Goal: Information Seeking & Learning: Learn about a topic

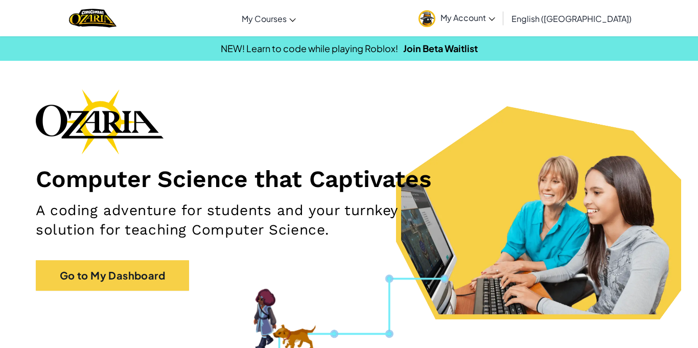
click at [495, 22] on span "My Account" at bounding box center [467, 17] width 55 height 11
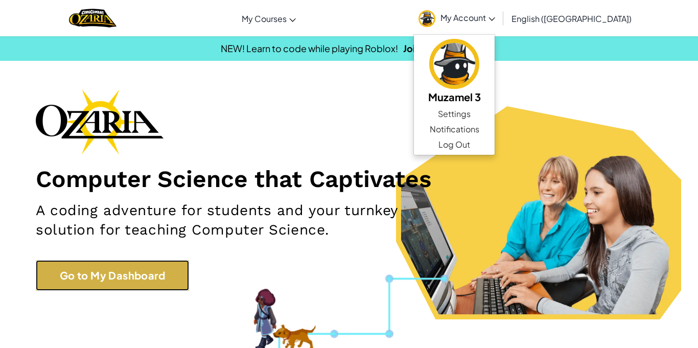
click at [90, 286] on link "Go to My Dashboard" at bounding box center [112, 275] width 153 height 31
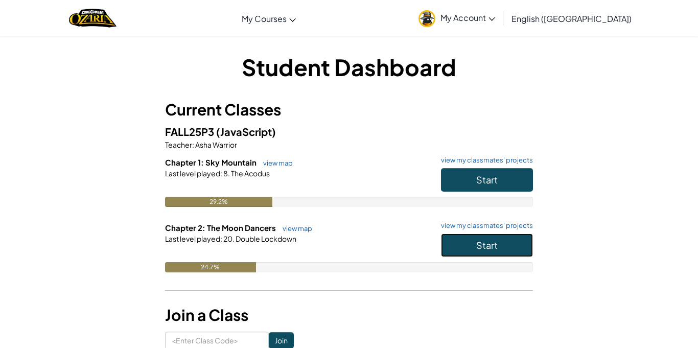
click at [480, 244] on span "Start" at bounding box center [486, 245] width 21 height 12
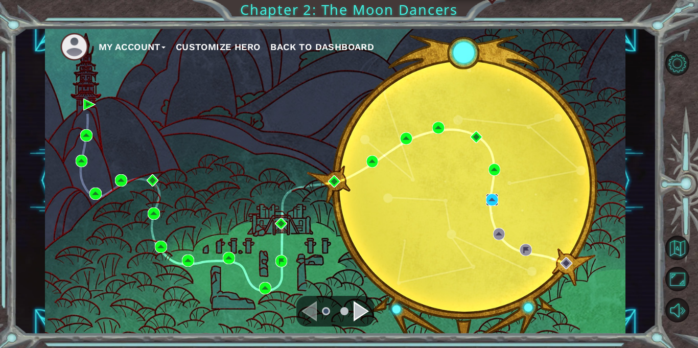
click at [491, 201] on img at bounding box center [492, 200] width 12 height 12
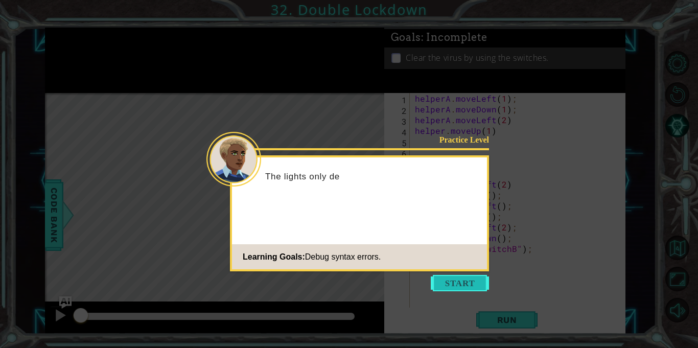
click at [474, 277] on button "Start" at bounding box center [460, 283] width 58 height 16
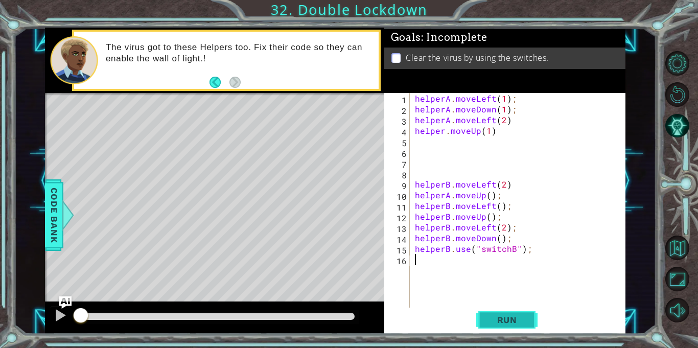
click at [515, 322] on span "Run" at bounding box center [507, 320] width 40 height 10
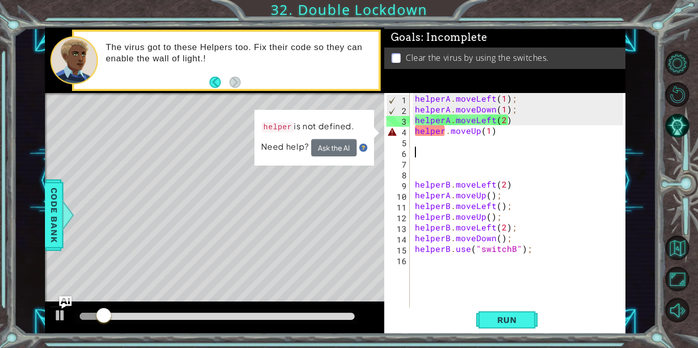
click at [534, 156] on div "helperA . moveLeft ( 1 ) ; helperA . moveDown ( 1 ) ; helperA . moveLeft ( 2 ) …" at bounding box center [520, 211] width 215 height 236
click at [444, 130] on div "helperA . moveLeft ( 1 ) ; helperA . moveDown ( 1 ) ; helperA . moveLeft ( 2 ) …" at bounding box center [520, 211] width 215 height 236
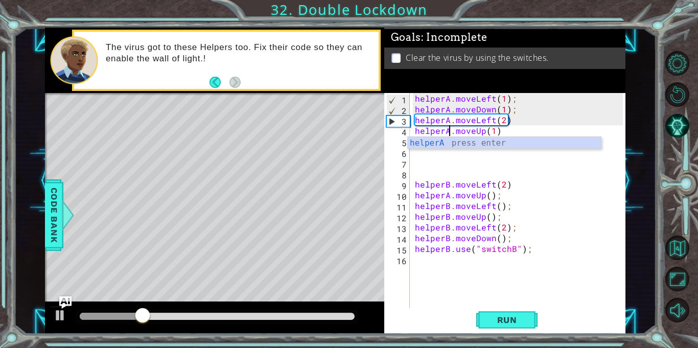
scroll to position [0, 2]
click at [450, 145] on div "helperA press enter" at bounding box center [504, 155] width 193 height 37
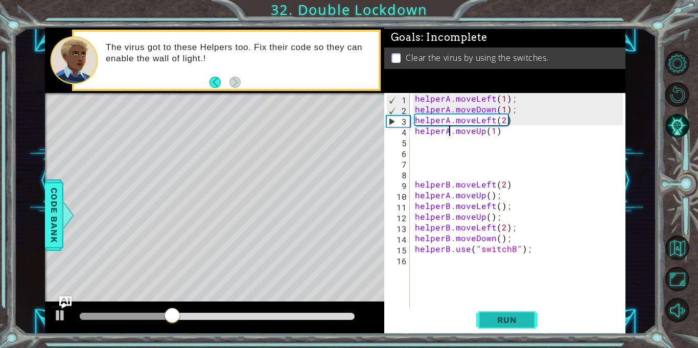
type textarea "helperA.moveUp(1)"
click at [507, 315] on span "Run" at bounding box center [507, 320] width 40 height 10
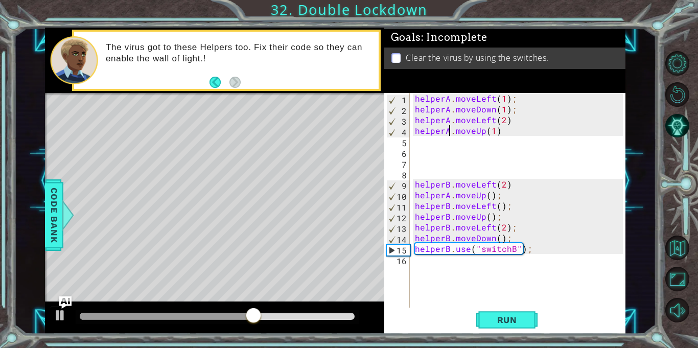
click at [426, 141] on div "helperA . moveLeft ( 1 ) ; helperA . moveDown ( 1 ) ; helperA . moveLeft ( 2 ) …" at bounding box center [520, 211] width 215 height 236
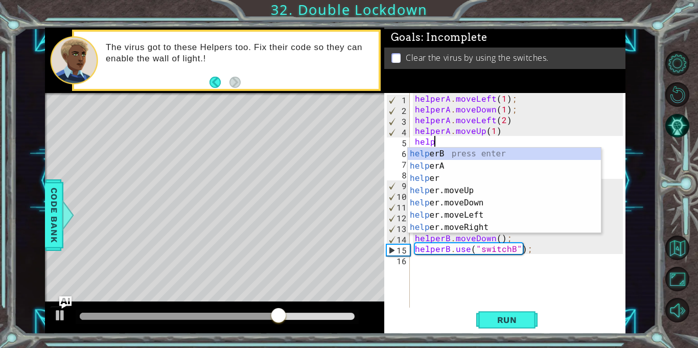
scroll to position [0, 1]
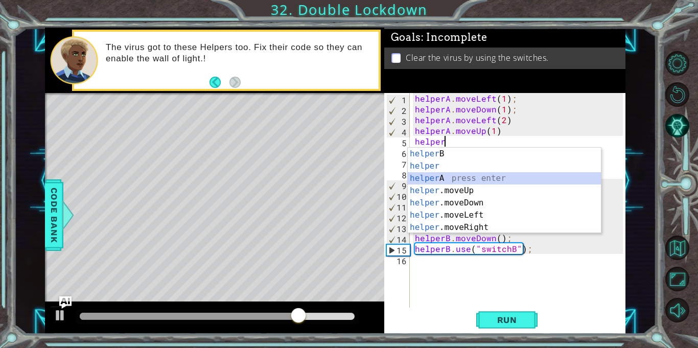
click at [425, 176] on div "helper B press enter helper press enter helper A press enter helper .moveUp pre…" at bounding box center [504, 203] width 193 height 110
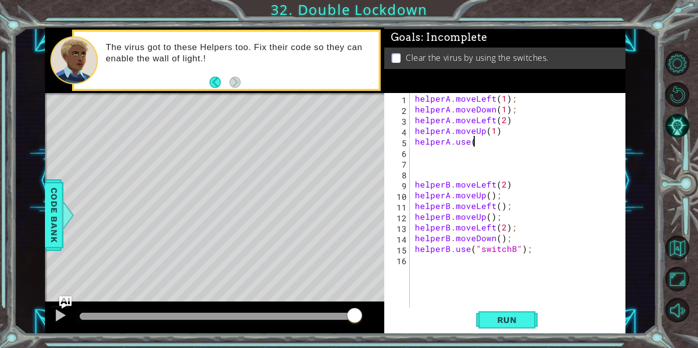
scroll to position [0, 3]
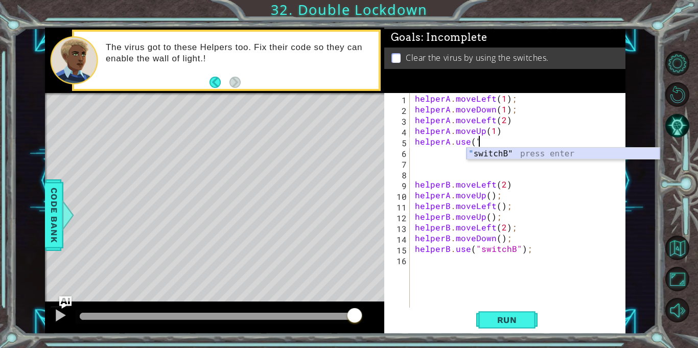
click at [483, 154] on div "" switchB" press enter" at bounding box center [562, 166] width 193 height 37
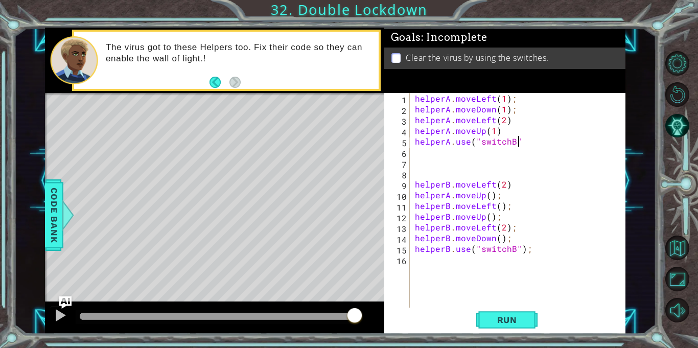
click at [512, 144] on div "helperA . moveLeft ( 1 ) ; helperA . moveDown ( 1 ) ; helperA . moveLeft ( 2 ) …" at bounding box center [520, 211] width 215 height 236
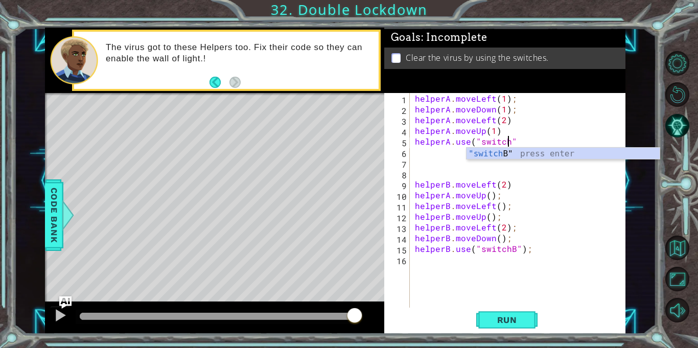
scroll to position [0, 6]
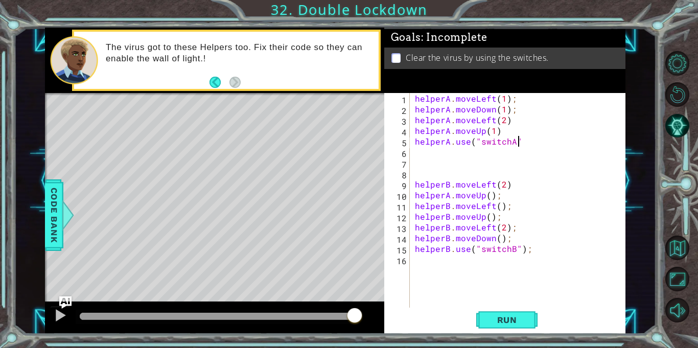
click at [520, 145] on div "helperA . moveLeft ( 1 ) ; helperA . moveDown ( 1 ) ; helperA . moveLeft ( 2 ) …" at bounding box center [520, 211] width 215 height 236
click at [503, 316] on span "Run" at bounding box center [507, 320] width 40 height 10
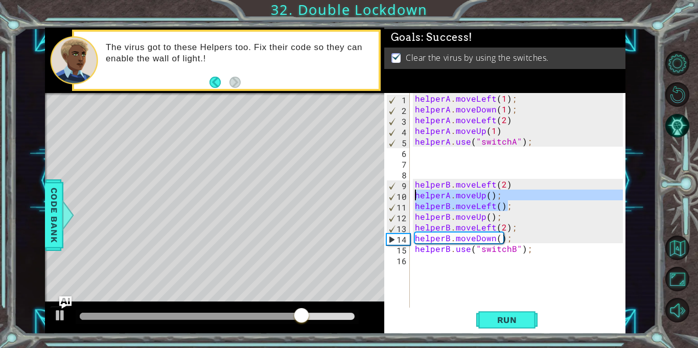
drag, startPoint x: 513, startPoint y: 209, endPoint x: 409, endPoint y: 196, distance: 104.6
click at [409, 196] on div "helperA.use("switchA"); 1 2 3 4 5 6 7 8 9 10 11 12 13 14 15 16 helperA . moveLe…" at bounding box center [503, 200] width 239 height 215
type textarea "helperA.moveUp(); helperB.moveLeft();"
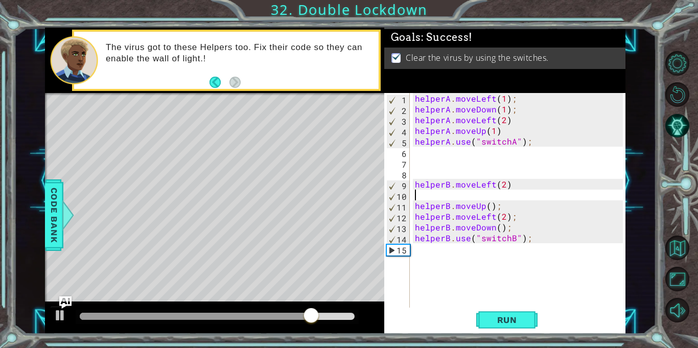
scroll to position [0, 0]
type textarea "helperB.moveLeft(2)"
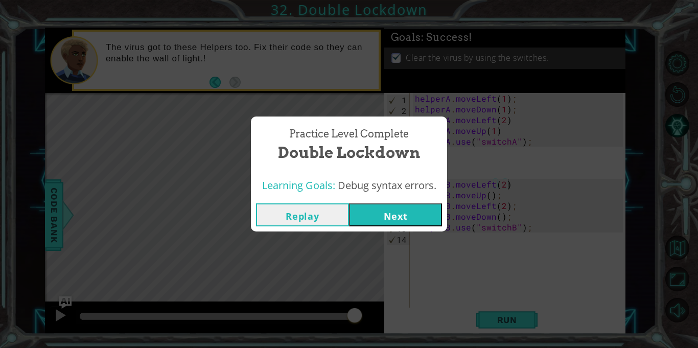
click at [404, 213] on button "Next" at bounding box center [395, 214] width 93 height 23
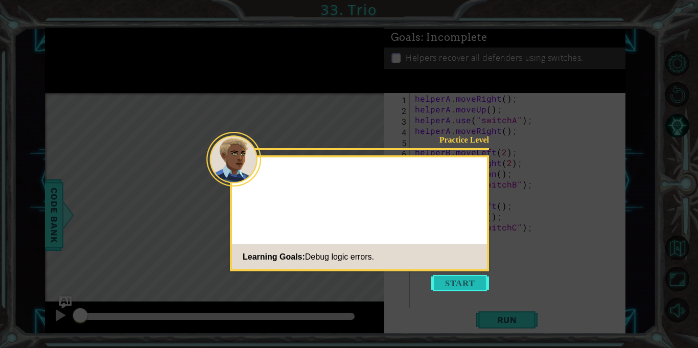
click at [469, 276] on button "Start" at bounding box center [460, 283] width 58 height 16
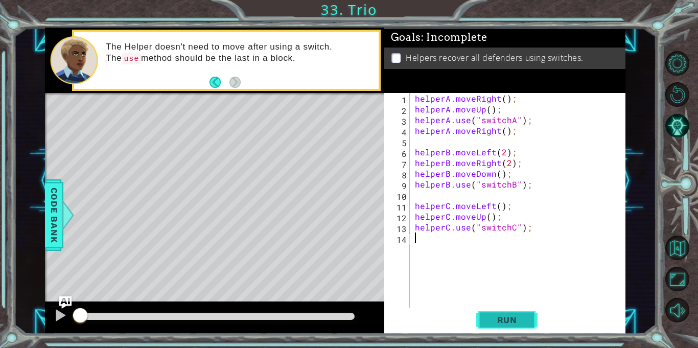
click at [494, 317] on span "Run" at bounding box center [507, 320] width 40 height 10
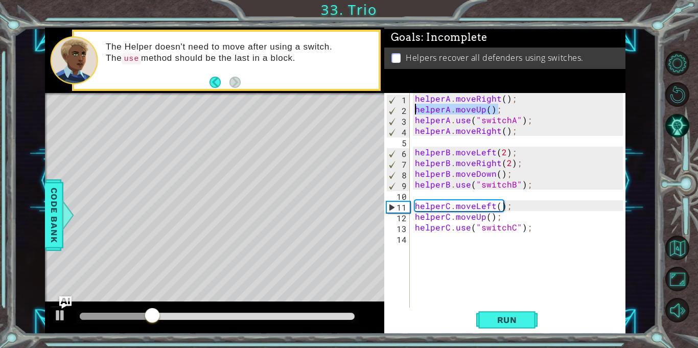
drag, startPoint x: 503, startPoint y: 111, endPoint x: 404, endPoint y: 110, distance: 99.6
click at [404, 110] on div "1 2 3 4 5 6 7 8 9 10 11 12 13 14 helperA . moveRight ( ) ; helperA . moveUp ( )…" at bounding box center [503, 200] width 239 height 215
type textarea "helperA.moveUp();"
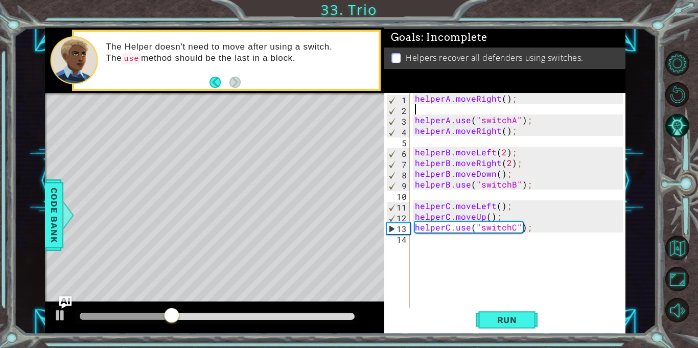
type textarea "helperA.moveRight();"
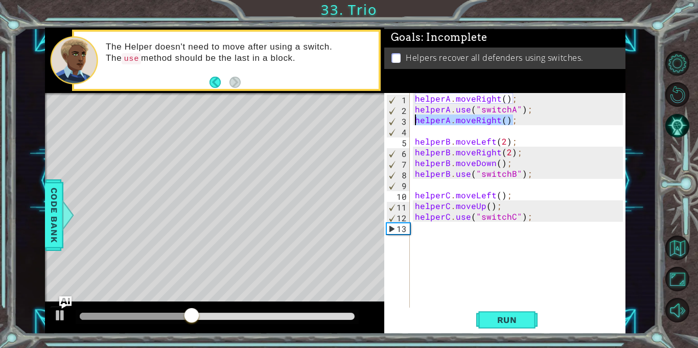
drag, startPoint x: 517, startPoint y: 123, endPoint x: 409, endPoint y: 120, distance: 107.9
click at [409, 120] on div "helperA.moveRight(); 1 2 3 4 5 6 7 8 9 10 11 12 13 helperA . moveRight ( ) ; he…" at bounding box center [503, 200] width 239 height 215
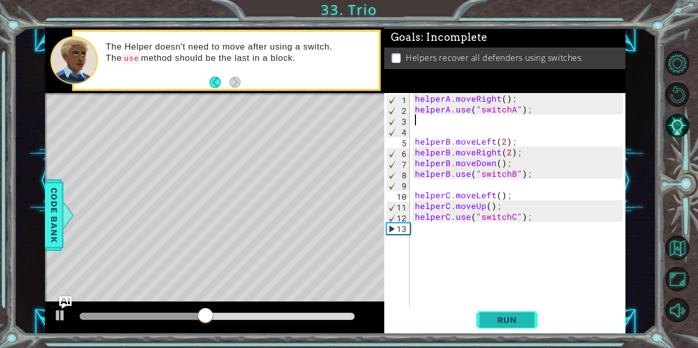
click at [505, 311] on button "Run" at bounding box center [506, 320] width 61 height 24
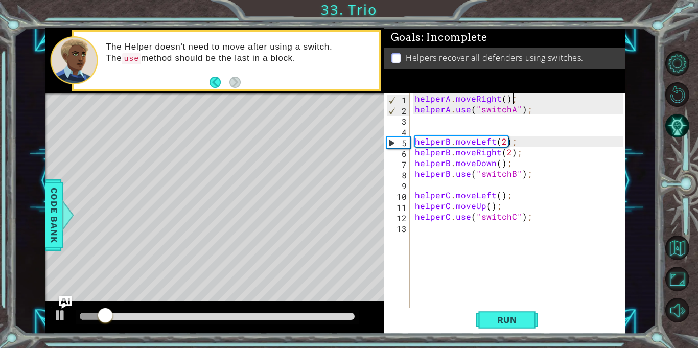
click at [526, 102] on div "helperA . moveRight ( ) ; helperA . use ( "switchA" ) ; helperB . moveLeft ( 2 …" at bounding box center [520, 211] width 215 height 236
type textarea "helperA.moveRight();"
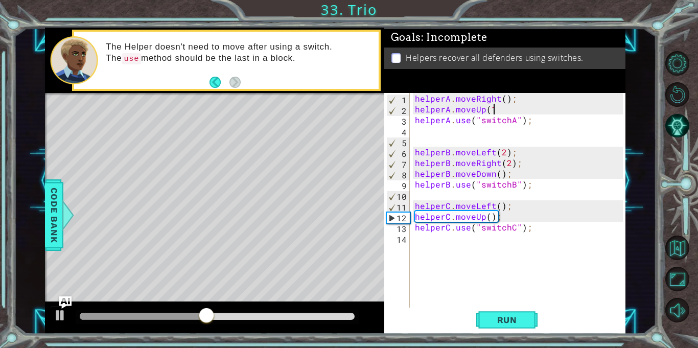
scroll to position [0, 5]
type textarea "helperA.moveUp(1);"
click at [494, 329] on button "Run" at bounding box center [506, 320] width 61 height 24
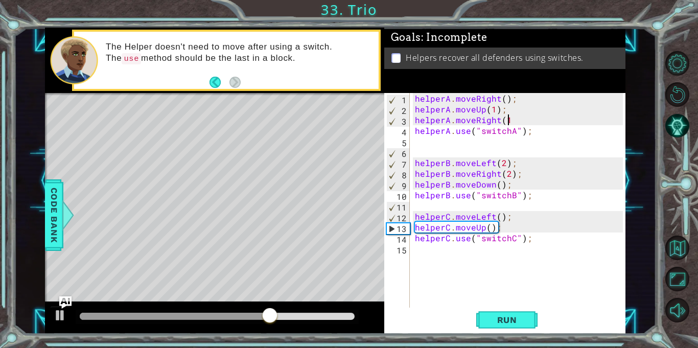
scroll to position [0, 6]
click at [513, 320] on span "Run" at bounding box center [507, 320] width 40 height 10
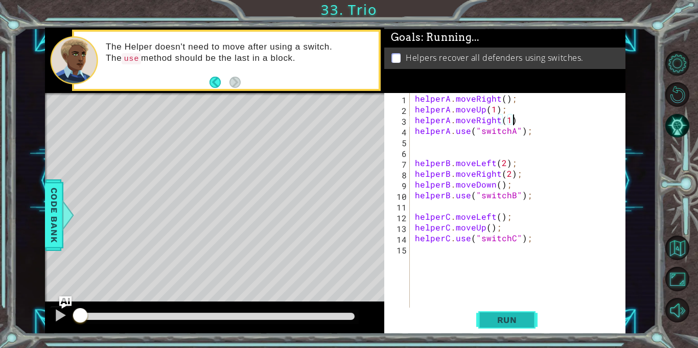
click at [513, 320] on span "Run" at bounding box center [507, 320] width 40 height 10
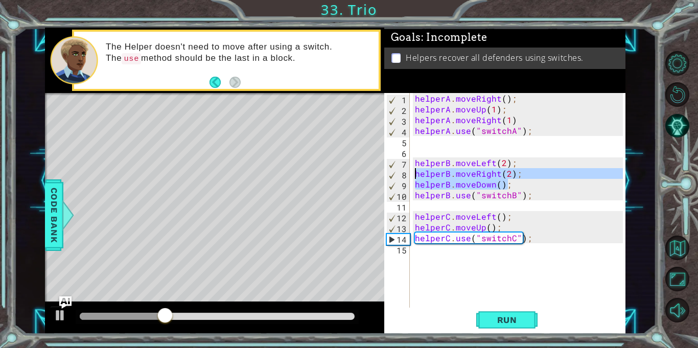
drag, startPoint x: 516, startPoint y: 185, endPoint x: 412, endPoint y: 173, distance: 103.9
click at [413, 173] on div "helperA . moveRight ( ) ; helperA . moveUp ( 1 ) ; helperA . moveRight ( 1 ) he…" at bounding box center [520, 211] width 215 height 236
type textarea "helperB.moveRight(2); helperB.moveDown();"
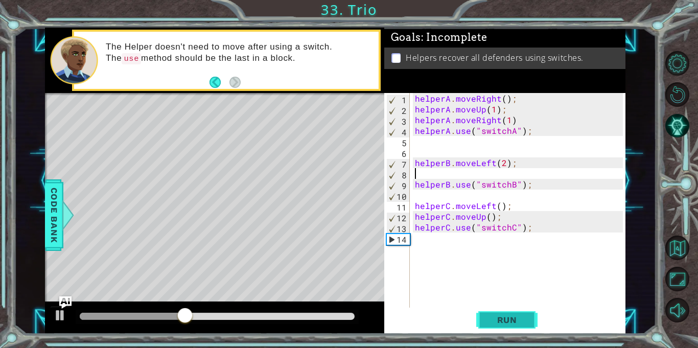
click at [509, 321] on span "Run" at bounding box center [507, 320] width 40 height 10
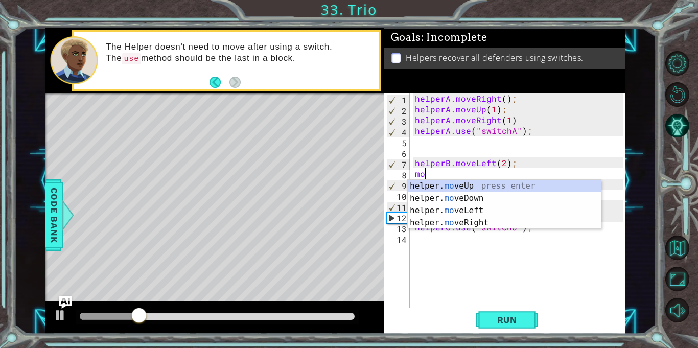
type textarea "m"
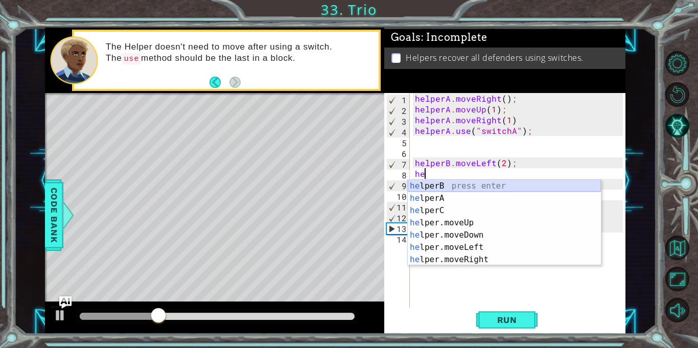
click at [543, 192] on div "he lperB press enter he lperA press enter he lperC press enter he lper.moveUp p…" at bounding box center [504, 235] width 193 height 110
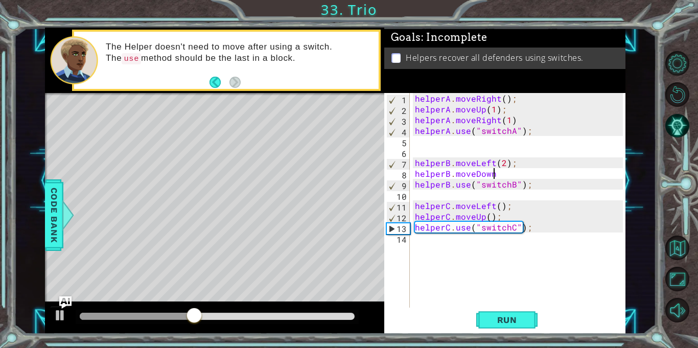
scroll to position [0, 5]
type textarea "helperB.moveDown(1"
click at [520, 194] on div "helperA . moveRight ( ) ; helperA . moveUp ( 1 ) ; helperA . moveRight ( 1 ) he…" at bounding box center [520, 211] width 215 height 236
click at [511, 173] on div "helperA . moveRight ( ) ; helperA . moveUp ( 1 ) ; helperA . moveRight ( 1 ) he…" at bounding box center [520, 211] width 215 height 236
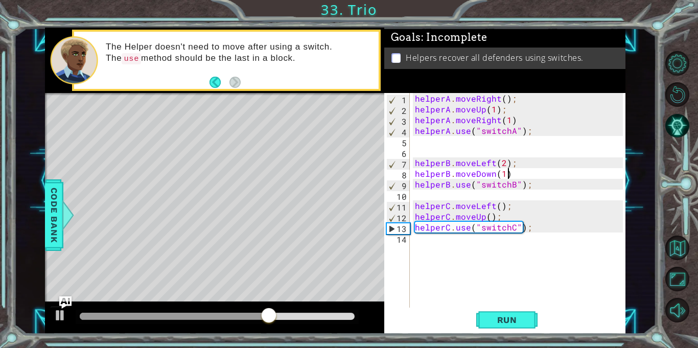
scroll to position [0, 5]
type textarea "helperB.moveDown(1);"
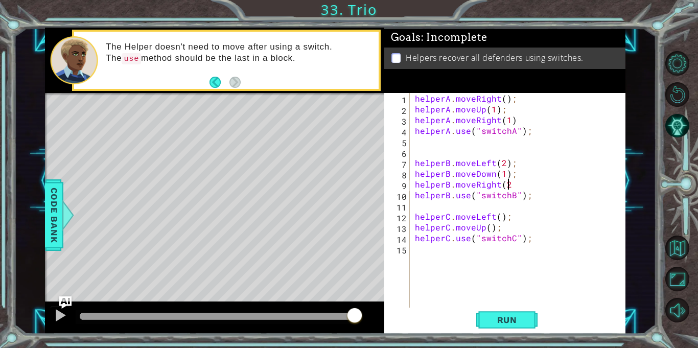
scroll to position [0, 6]
click at [495, 326] on button "Run" at bounding box center [506, 320] width 61 height 24
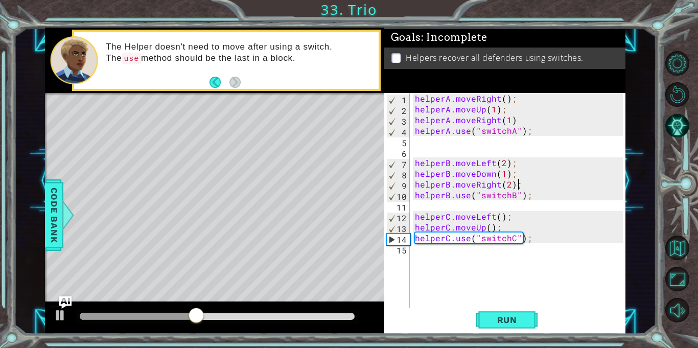
click at [505, 229] on div "helperA . moveRight ( ) ; helperA . moveUp ( 1 ) ; helperA . moveRight ( 1 ) he…" at bounding box center [520, 211] width 215 height 236
type textarea "helperC.moveUp();"
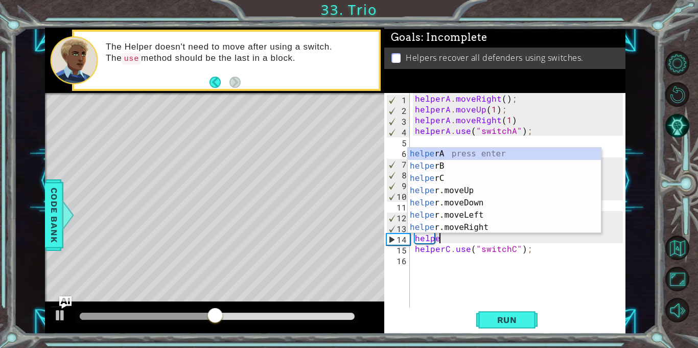
scroll to position [0, 1]
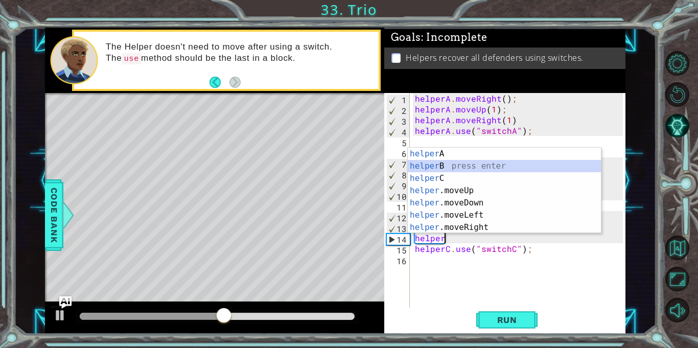
click at [516, 171] on div "helper A press enter helper B press enter helper C press enter helper .moveUp p…" at bounding box center [504, 203] width 193 height 110
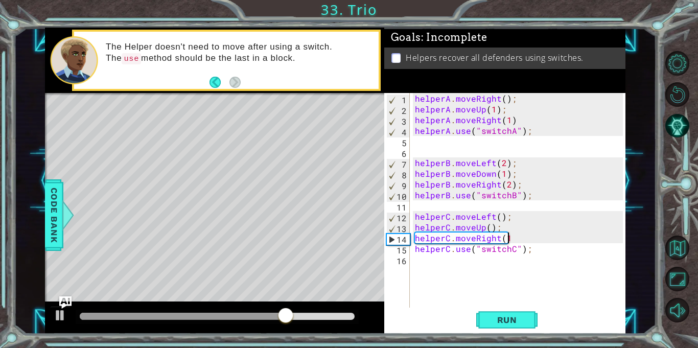
scroll to position [0, 6]
type textarea "helperC.moveRight(1);"
click at [492, 322] on span "Run" at bounding box center [507, 320] width 40 height 10
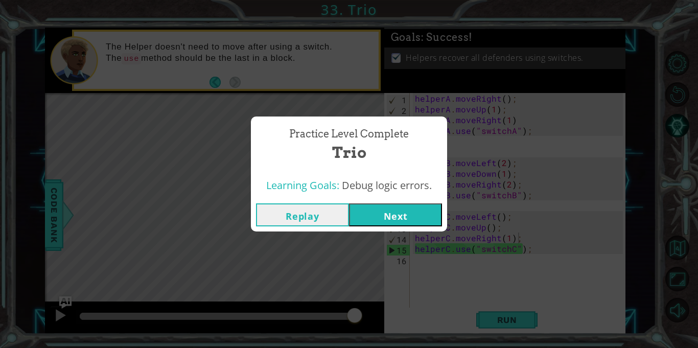
click at [404, 218] on button "Next" at bounding box center [395, 214] width 93 height 23
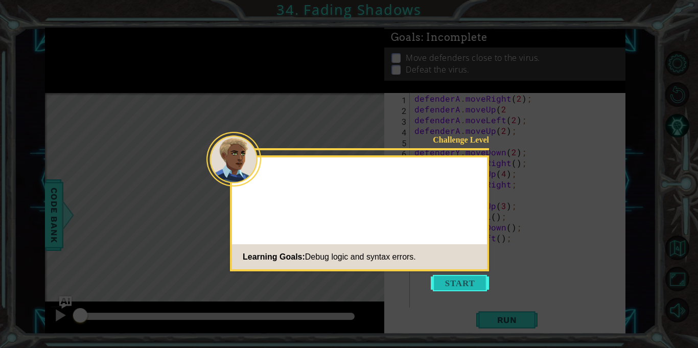
click at [446, 283] on button "Start" at bounding box center [460, 283] width 58 height 16
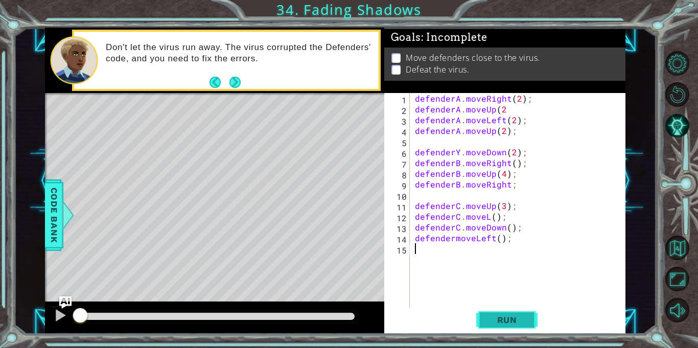
click at [521, 318] on span "Run" at bounding box center [507, 320] width 40 height 10
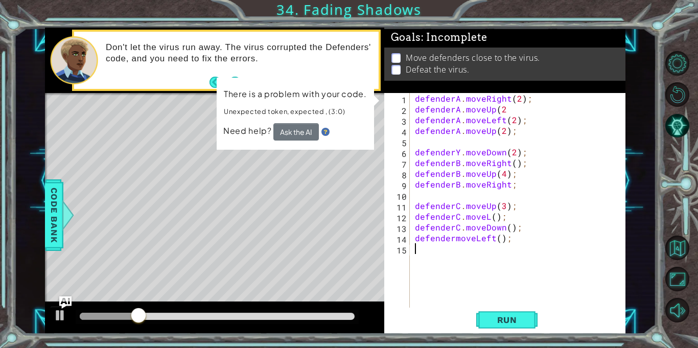
click at [580, 203] on div "defenderA . moveRight ( 2 ) ; defenderA . moveUp ( 2 defenderA . moveLeft ( 2 )…" at bounding box center [520, 211] width 215 height 236
type textarea "defenderC.moveUp(3);"
click at [286, 131] on button "Ask the AI" at bounding box center [295, 131] width 45 height 17
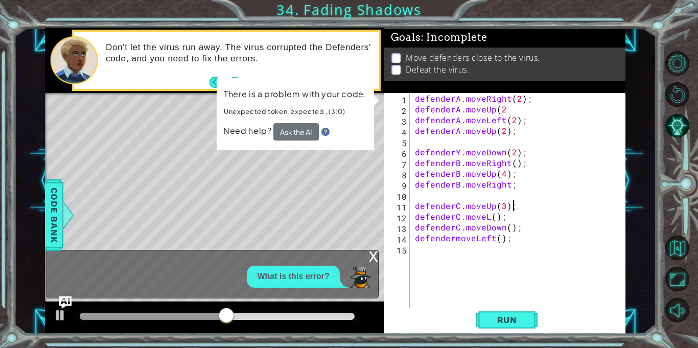
click at [372, 266] on div "What is this error?" at bounding box center [210, 277] width 326 height 22
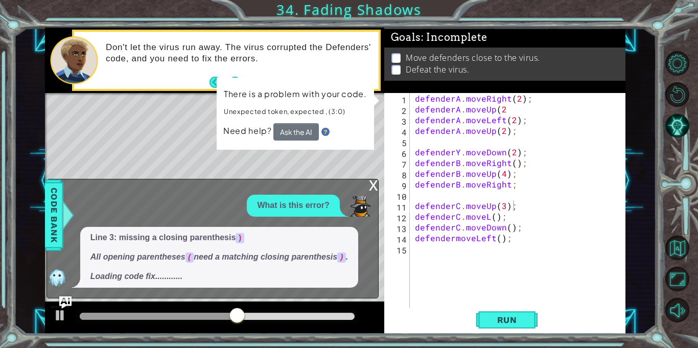
click at [373, 183] on div "x" at bounding box center [373, 184] width 9 height 10
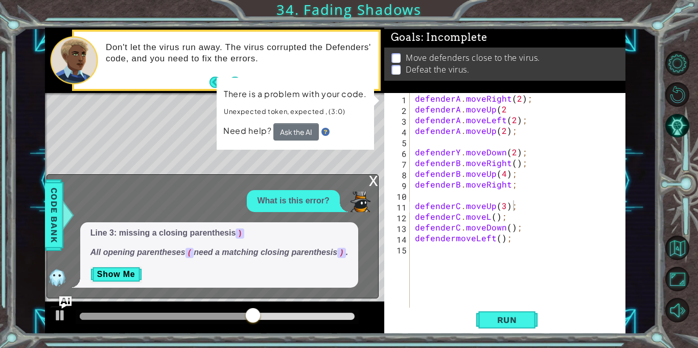
click at [371, 176] on div "x" at bounding box center [373, 180] width 9 height 10
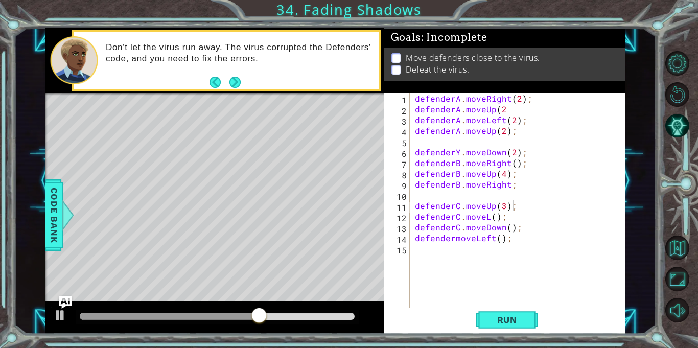
click at [245, 174] on div "Level Map" at bounding box center [281, 243] width 472 height 301
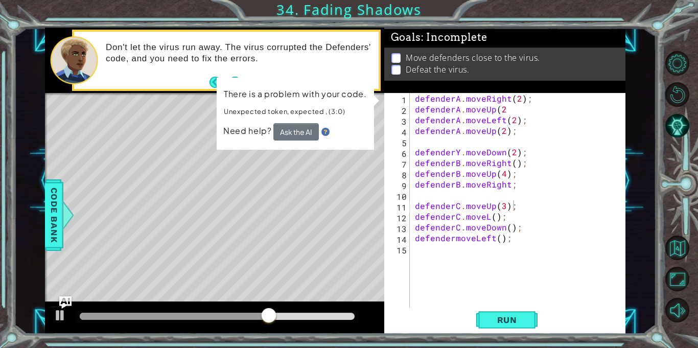
click at [267, 171] on div "Level Map" at bounding box center [281, 243] width 472 height 301
click at [269, 154] on div "Level Map" at bounding box center [281, 243] width 472 height 301
click at [373, 103] on div "There is a problem with your code. Unexpected token, expected , (3:0) Need help…" at bounding box center [295, 114] width 157 height 72
click at [215, 84] on button "Back" at bounding box center [219, 82] width 20 height 11
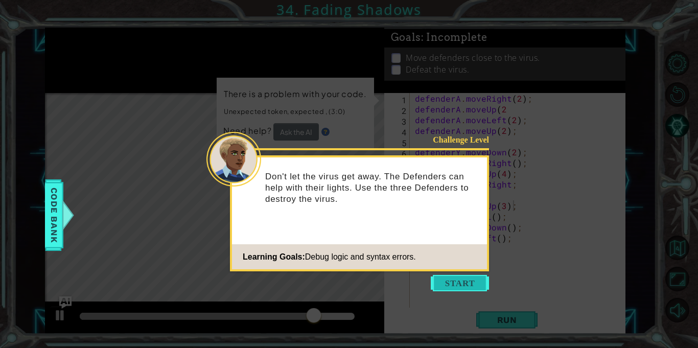
click at [454, 281] on button "Start" at bounding box center [460, 283] width 58 height 16
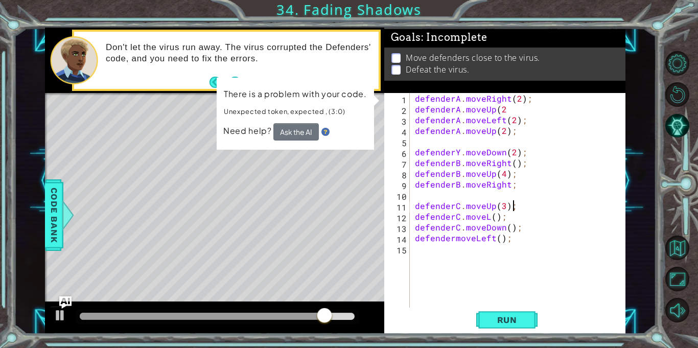
click at [253, 205] on div "Level Map" at bounding box center [281, 243] width 472 height 301
click at [125, 130] on div "Level Map" at bounding box center [281, 243] width 472 height 301
click at [132, 221] on div "Level Map" at bounding box center [281, 243] width 472 height 301
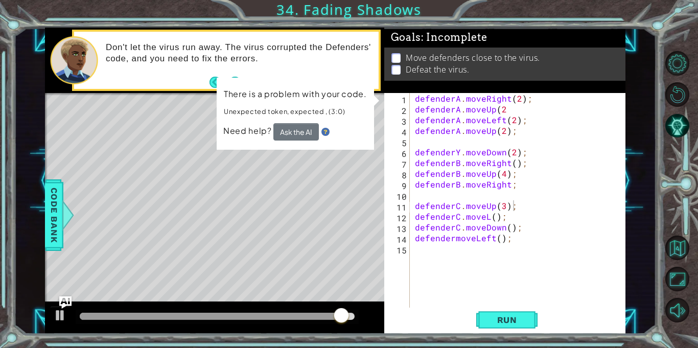
click at [105, 110] on div "Level Map" at bounding box center [281, 243] width 472 height 301
click at [326, 133] on img at bounding box center [325, 132] width 8 height 8
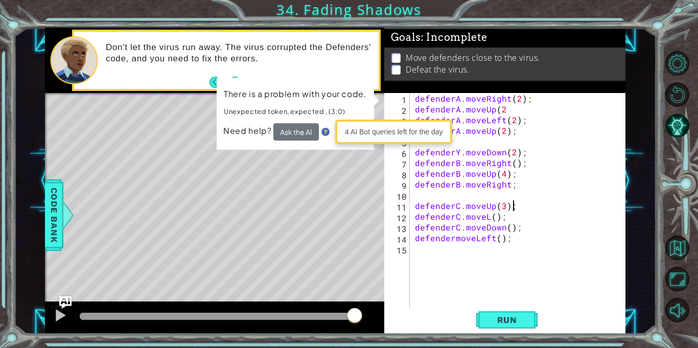
click at [233, 244] on div "Level Map" at bounding box center [281, 243] width 472 height 301
click at [83, 150] on div "Level Map" at bounding box center [281, 243] width 472 height 301
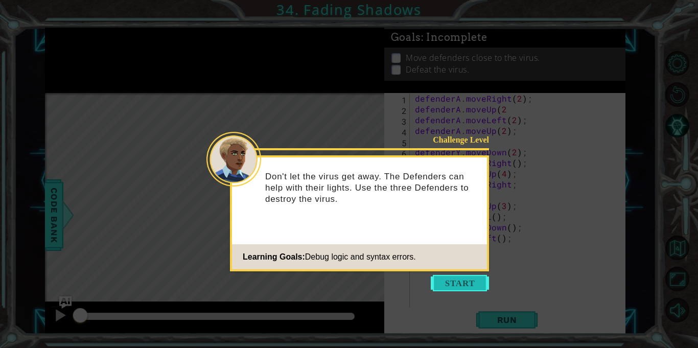
click at [457, 281] on button "Start" at bounding box center [460, 283] width 58 height 16
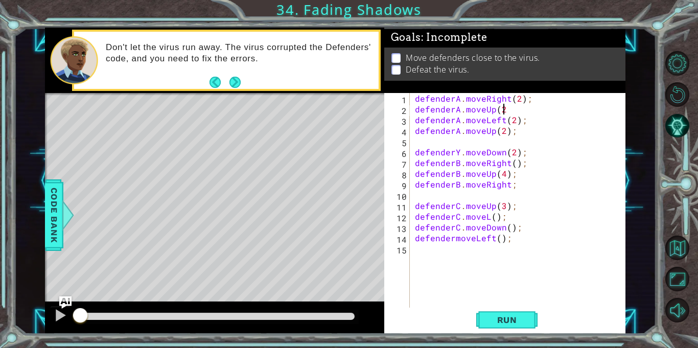
click at [504, 107] on div "defenderA . moveRight ( 2 ) ; defenderA . moveUp ( 2 defenderA . moveLeft ( 2 )…" at bounding box center [520, 211] width 215 height 236
click at [460, 153] on div "defenderA . moveRight ( 2 ) ; defenderA . moveUp ( 2 ) ; defenderA . moveLeft (…" at bounding box center [520, 211] width 215 height 236
type textarea "defenderB.moveDown(2);"
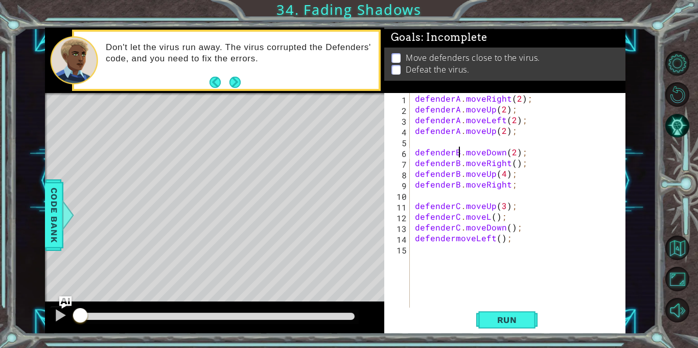
click at [518, 192] on div "defenderA . moveRight ( 2 ) ; defenderA . moveUp ( 2 ) ; defenderA . moveLeft (…" at bounding box center [520, 211] width 215 height 236
click at [515, 188] on div "defenderA . moveRight ( 2 ) ; defenderA . moveUp ( 2 ) ; defenderA . moveLeft (…" at bounding box center [520, 211] width 215 height 236
click at [487, 217] on div "defenderA . moveRight ( 2 ) ; defenderA . moveUp ( 2 ) ; defenderA . moveLeft (…" at bounding box center [520, 211] width 215 height 236
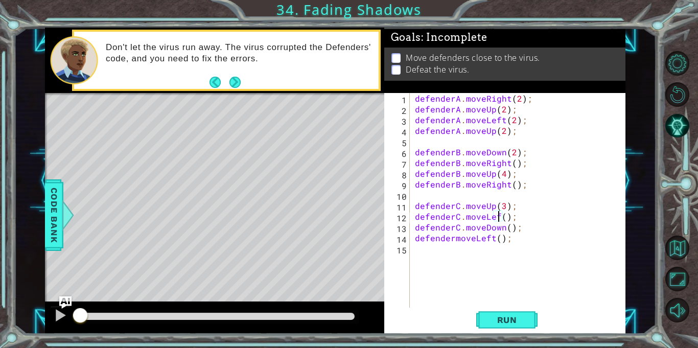
scroll to position [0, 5]
click at [452, 240] on div "defenderA . moveRight ( 2 ) ; defenderA . moveUp ( 2 ) ; defenderA . moveLeft (…" at bounding box center [520, 211] width 215 height 236
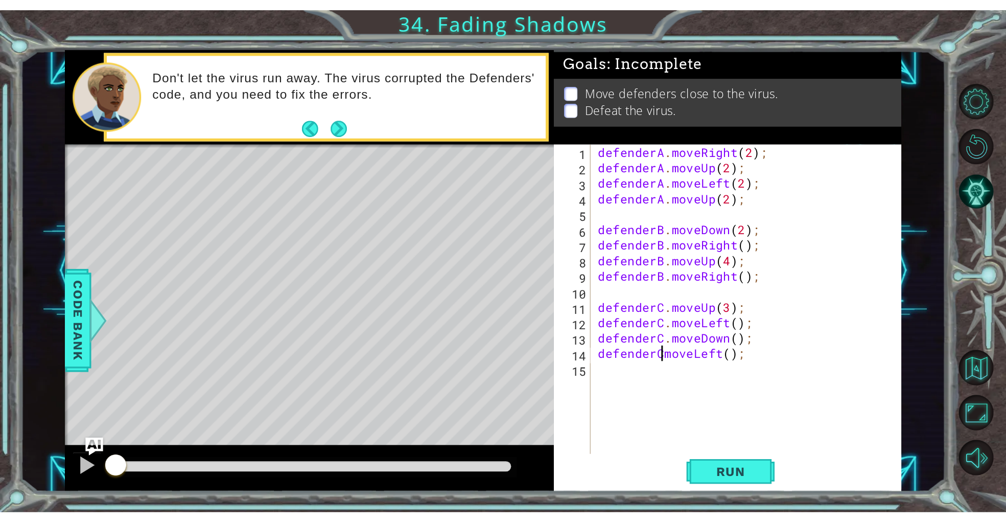
scroll to position [0, 3]
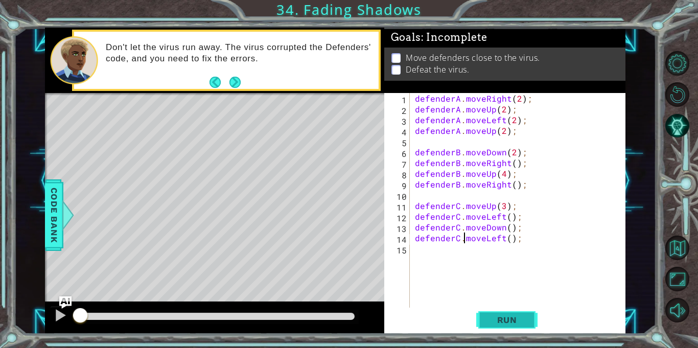
type textarea "defenderC.moveLeft();"
click at [505, 311] on button "Run" at bounding box center [506, 320] width 61 height 24
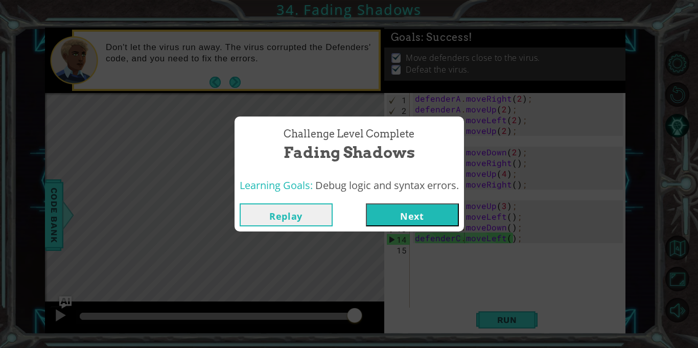
click at [445, 219] on button "Next" at bounding box center [412, 214] width 93 height 23
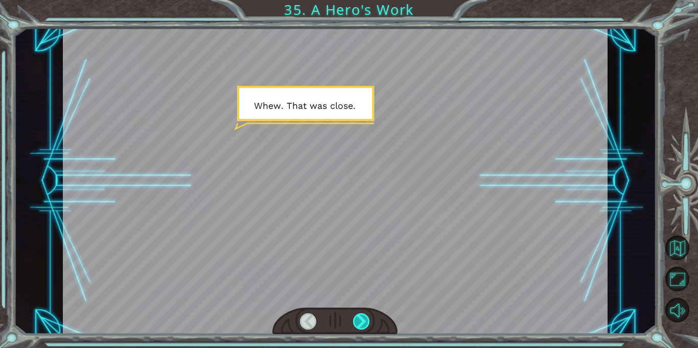
click at [359, 318] on div at bounding box center [361, 321] width 17 height 16
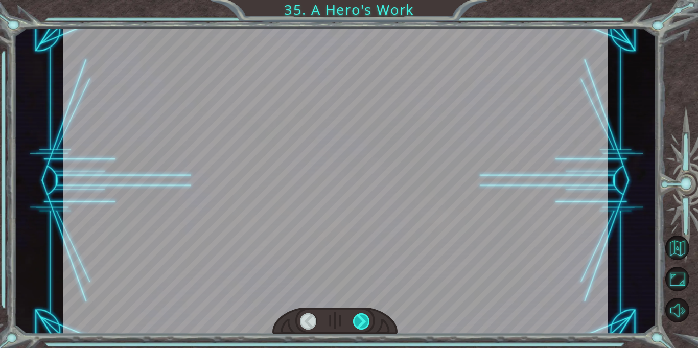
click at [359, 318] on div at bounding box center [361, 321] width 17 height 16
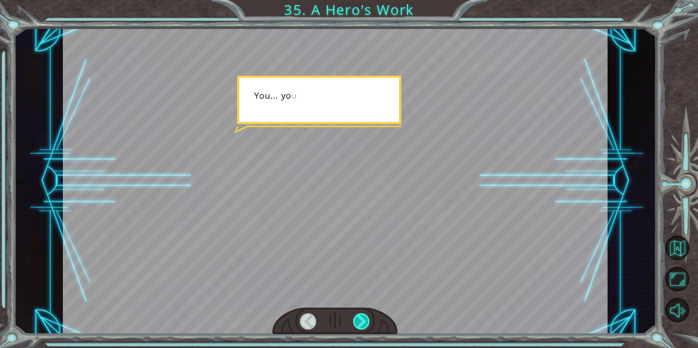
click at [359, 318] on div at bounding box center [361, 321] width 17 height 16
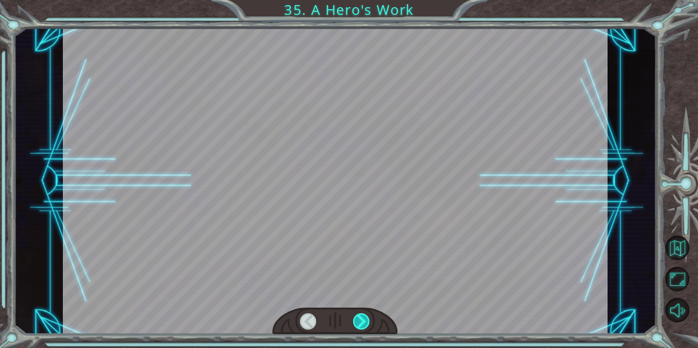
click at [359, 318] on div at bounding box center [361, 321] width 17 height 16
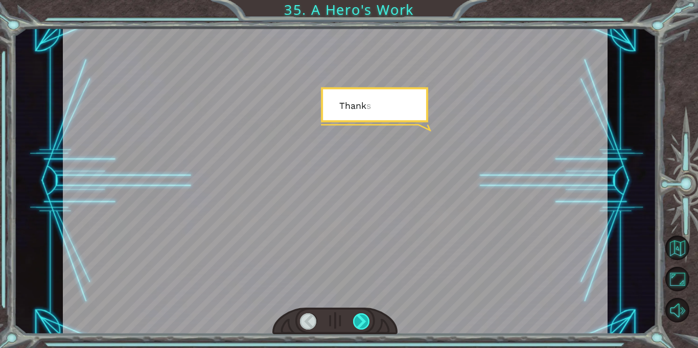
click at [359, 318] on div at bounding box center [361, 321] width 17 height 16
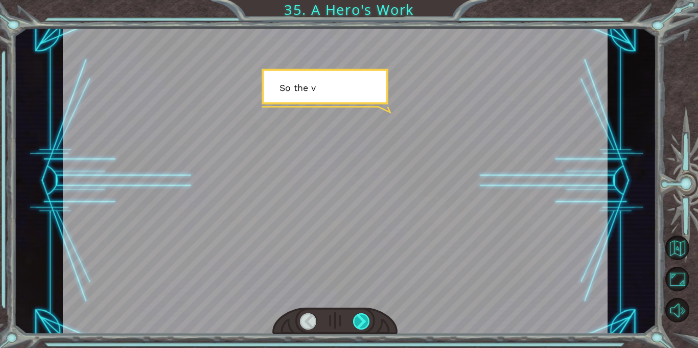
click at [359, 318] on div at bounding box center [361, 321] width 17 height 16
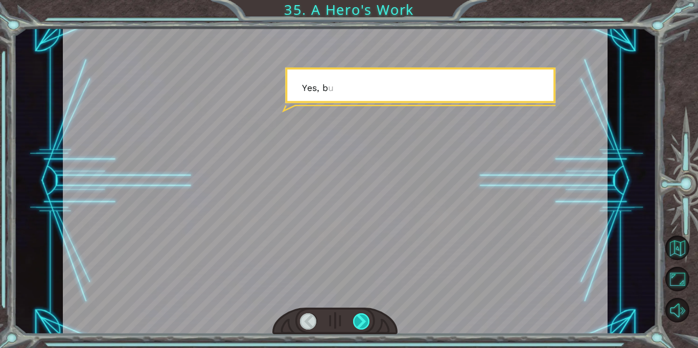
click at [359, 318] on div at bounding box center [361, 321] width 17 height 16
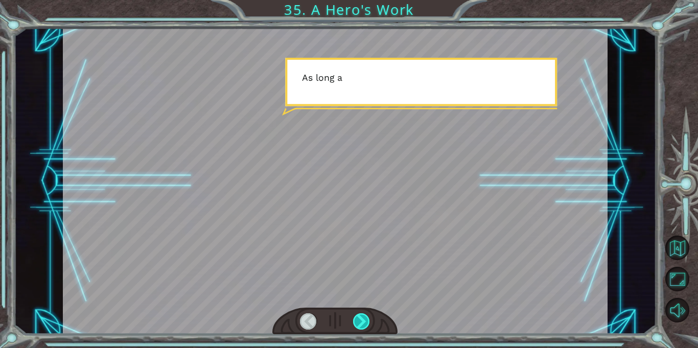
click at [359, 318] on div at bounding box center [361, 321] width 17 height 16
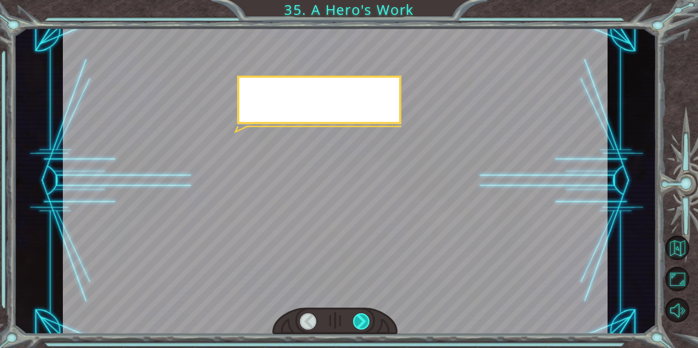
click at [359, 318] on div at bounding box center [361, 321] width 17 height 16
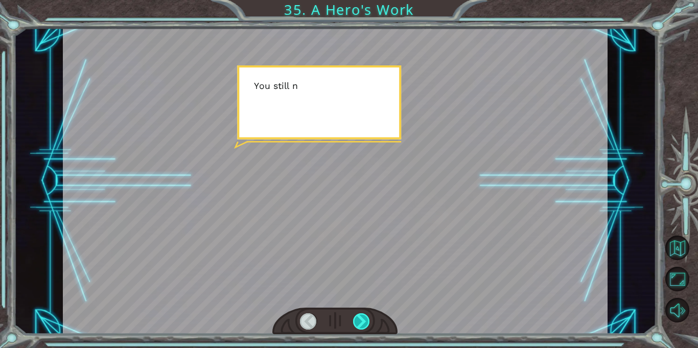
click at [359, 318] on div at bounding box center [361, 321] width 17 height 16
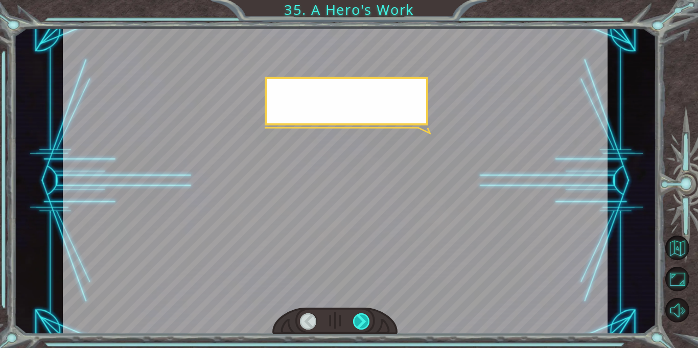
click at [359, 318] on div at bounding box center [361, 321] width 17 height 16
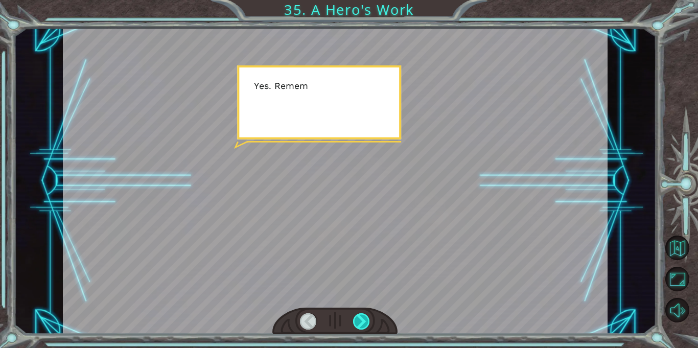
click at [359, 318] on div at bounding box center [361, 321] width 17 height 16
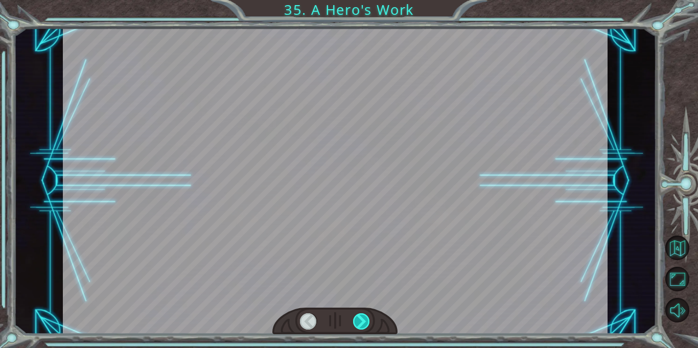
click at [359, 318] on div at bounding box center [361, 321] width 17 height 16
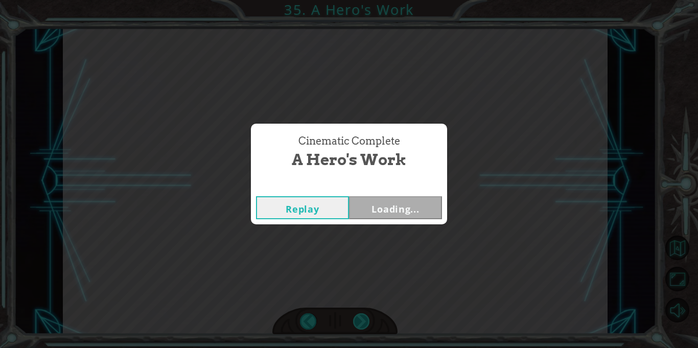
click at [359, 318] on div "Cinematic Complete A Hero's Work Replay Loading..." at bounding box center [349, 174] width 698 height 348
click at [406, 199] on button "Next" at bounding box center [395, 207] width 93 height 23
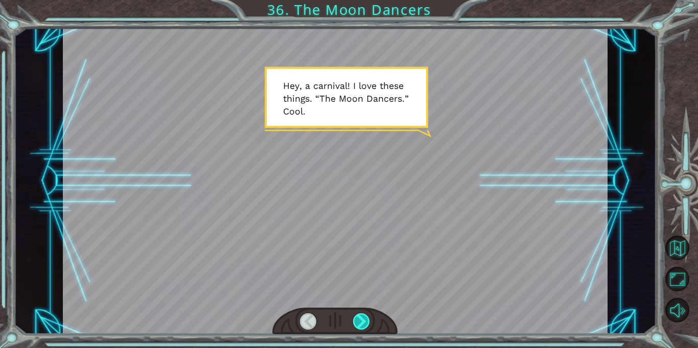
click at [361, 320] on div at bounding box center [361, 321] width 17 height 16
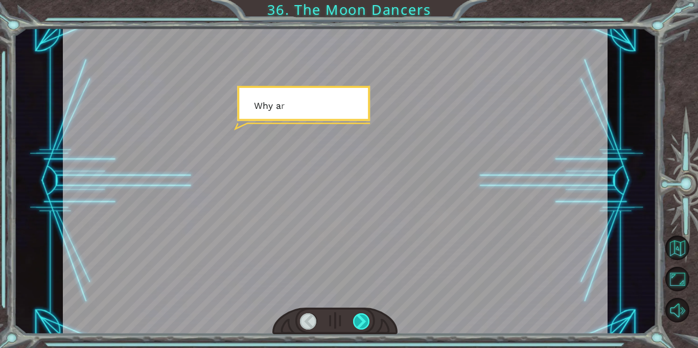
click at [361, 320] on div at bounding box center [361, 321] width 17 height 16
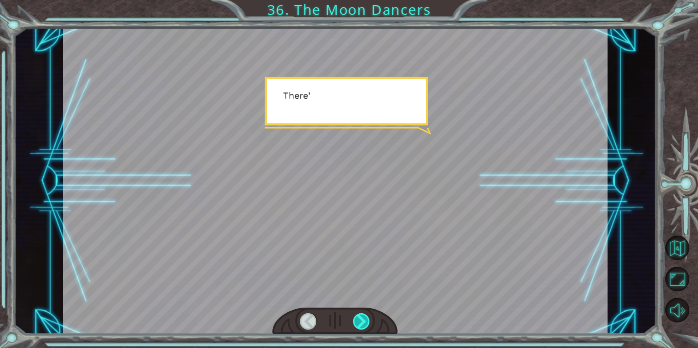
click at [361, 320] on div at bounding box center [361, 321] width 17 height 16
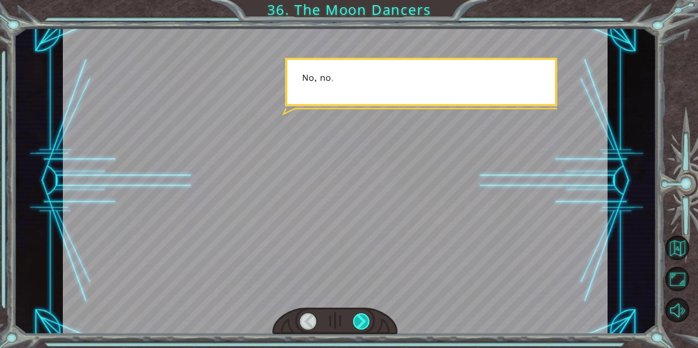
click at [361, 320] on div at bounding box center [361, 321] width 17 height 16
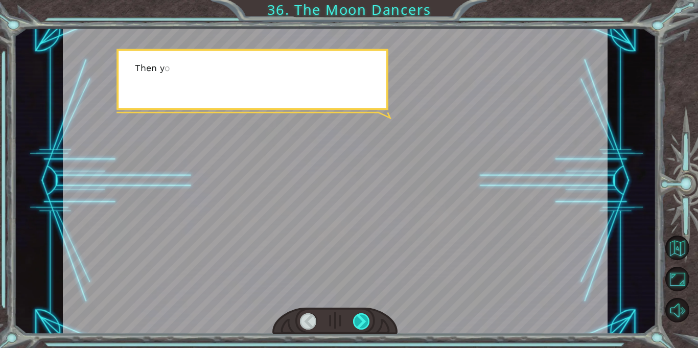
click at [361, 320] on div at bounding box center [361, 321] width 17 height 16
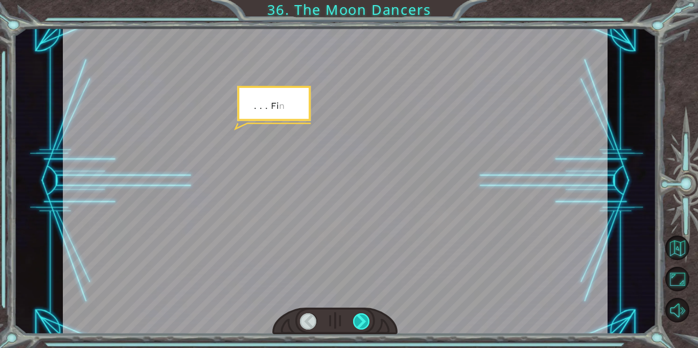
click at [361, 320] on div at bounding box center [361, 321] width 17 height 16
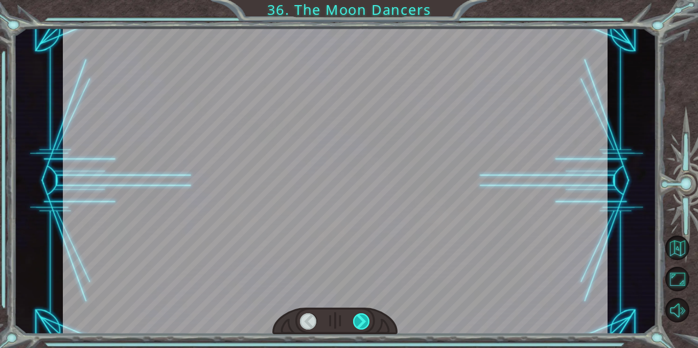
click at [361, 322] on div at bounding box center [361, 321] width 17 height 16
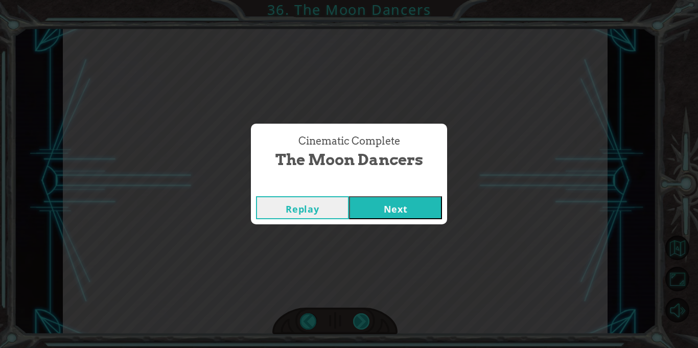
click at [361, 322] on div "Cinematic Complete The Moon Dancers Replay Next" at bounding box center [349, 174] width 698 height 348
click at [420, 205] on button "Next" at bounding box center [395, 207] width 93 height 23
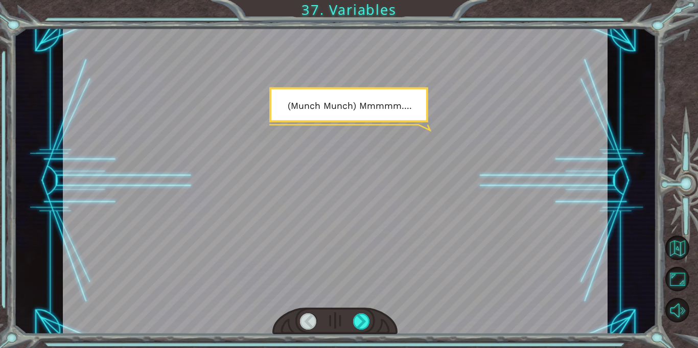
click at [438, 201] on div at bounding box center [335, 181] width 545 height 306
click at [434, 202] on div at bounding box center [335, 181] width 545 height 306
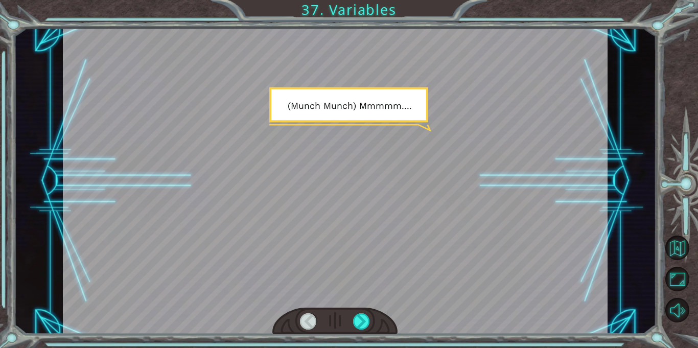
click at [434, 202] on div at bounding box center [335, 181] width 545 height 306
click at [368, 318] on div at bounding box center [361, 321] width 17 height 16
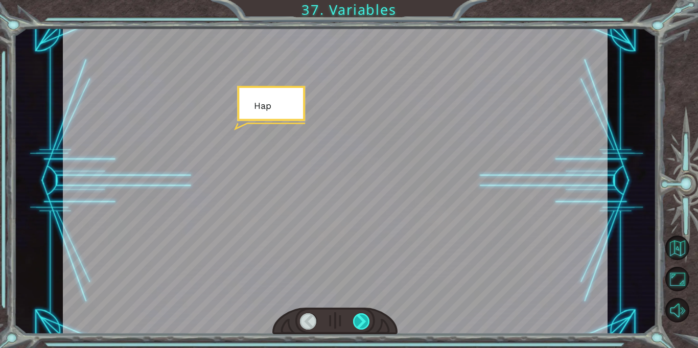
click at [368, 318] on div at bounding box center [361, 321] width 17 height 16
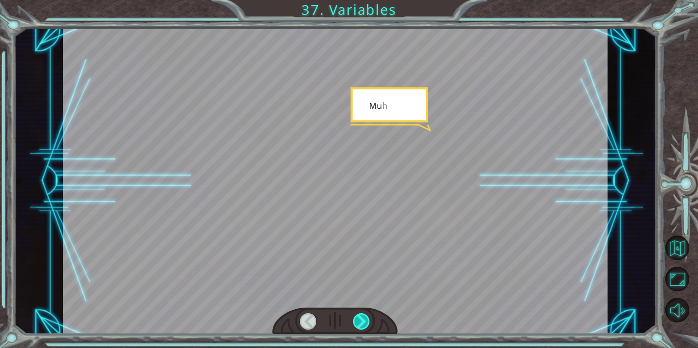
click at [368, 318] on div at bounding box center [361, 321] width 17 height 16
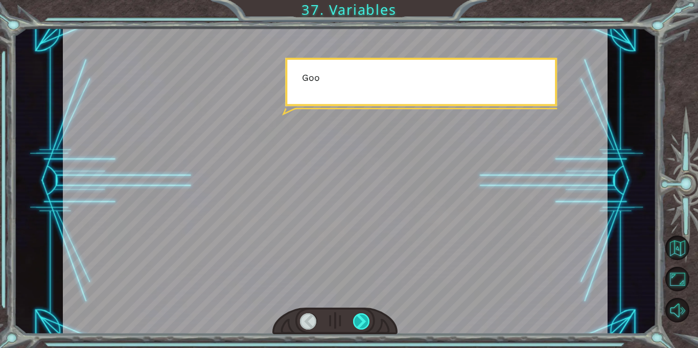
click at [368, 318] on div at bounding box center [361, 321] width 17 height 16
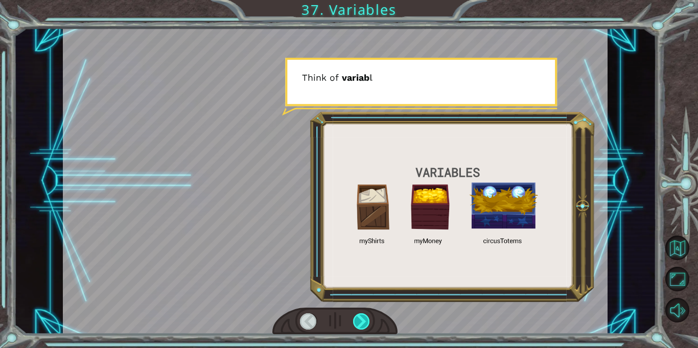
click at [368, 318] on div at bounding box center [361, 321] width 17 height 16
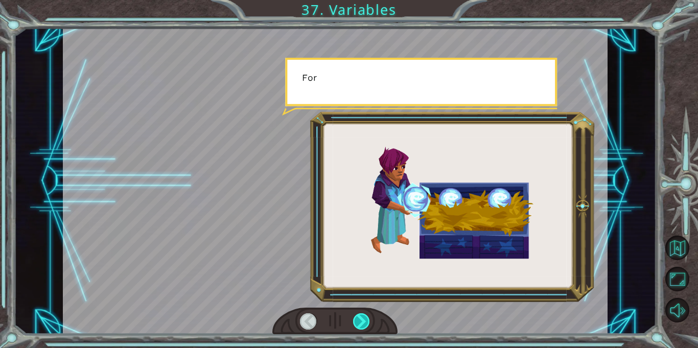
click at [368, 318] on div at bounding box center [361, 321] width 17 height 16
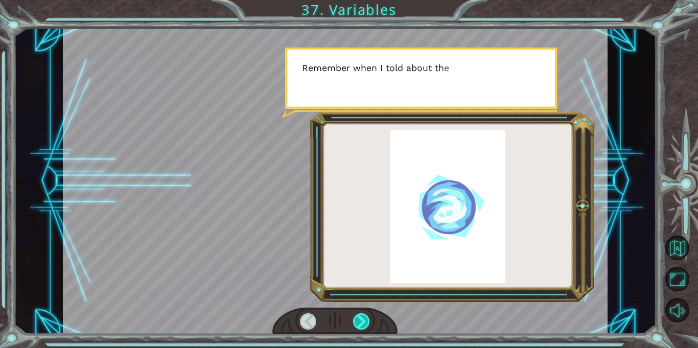
click at [368, 318] on div at bounding box center [361, 321] width 17 height 16
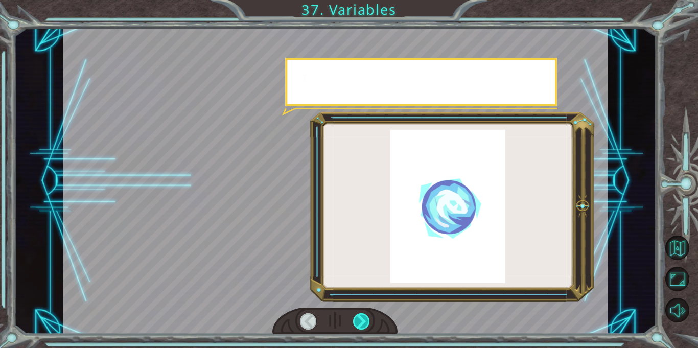
click at [368, 318] on div at bounding box center [361, 321] width 17 height 16
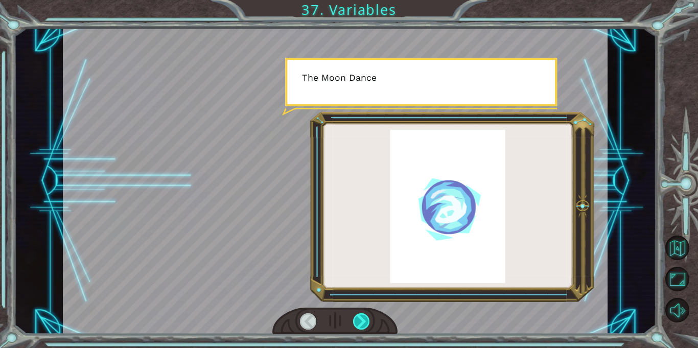
click at [368, 318] on div at bounding box center [361, 321] width 17 height 16
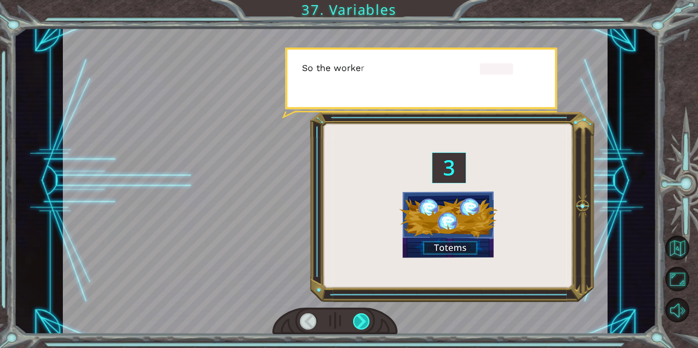
click at [368, 318] on div at bounding box center [361, 321] width 17 height 16
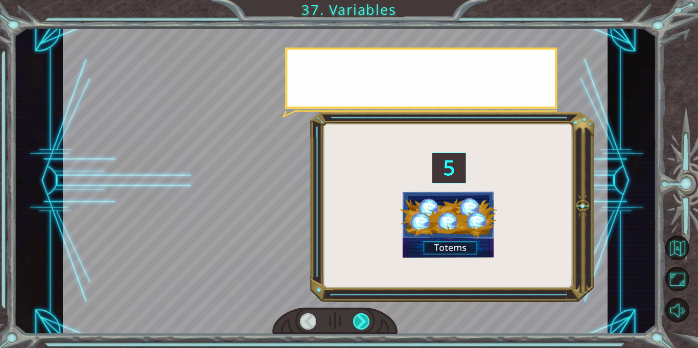
click at [368, 318] on div at bounding box center [361, 321] width 17 height 16
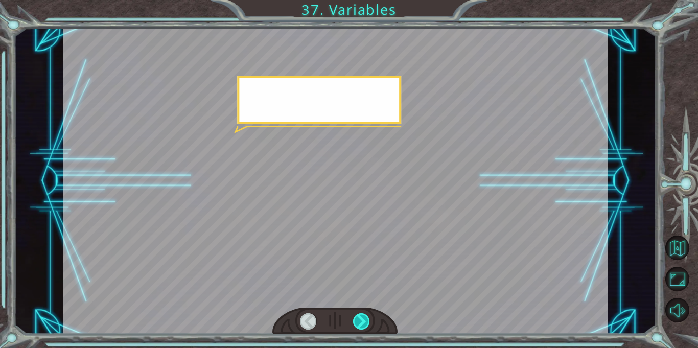
click at [368, 318] on div at bounding box center [361, 321] width 17 height 16
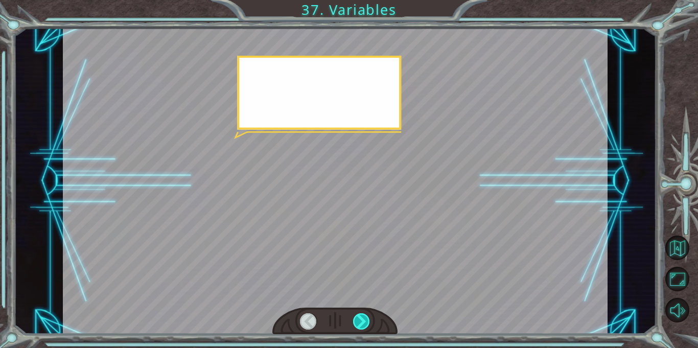
click at [368, 318] on div at bounding box center [361, 321] width 17 height 16
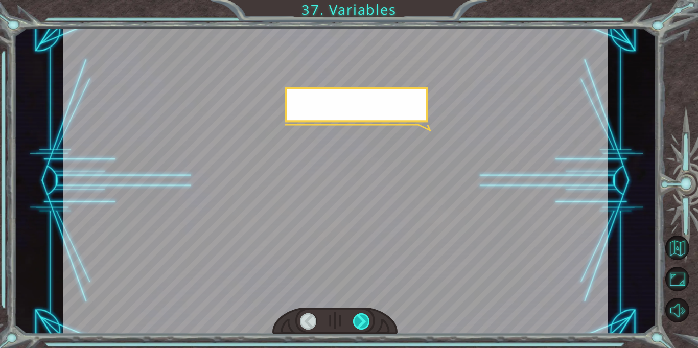
click at [368, 318] on div at bounding box center [361, 321] width 17 height 16
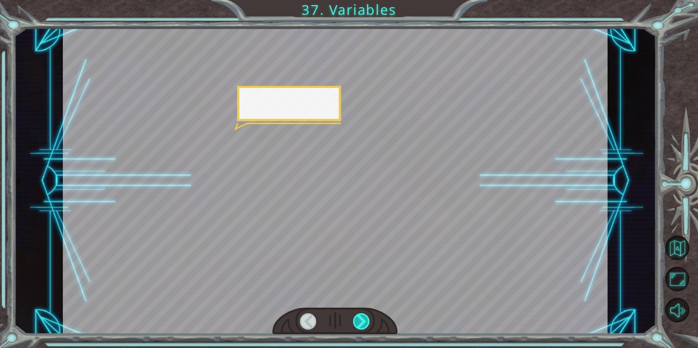
click at [368, 318] on div at bounding box center [361, 321] width 17 height 16
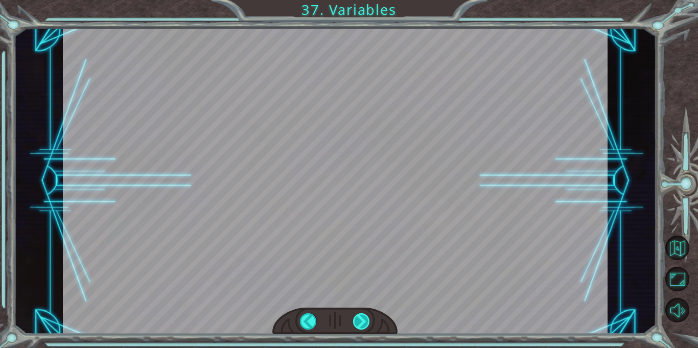
click at [368, 318] on div at bounding box center [361, 321] width 17 height 16
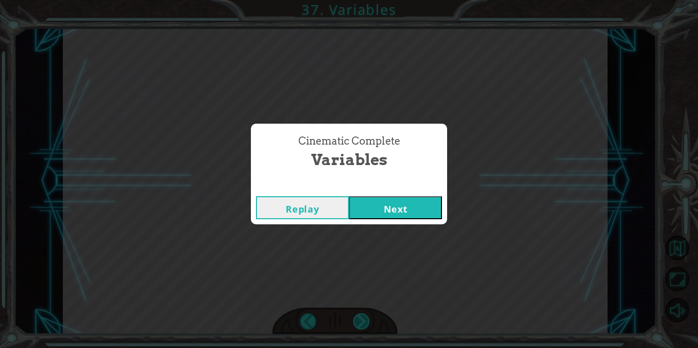
click at [368, 318] on div "Cinematic Complete Variables Replay Next" at bounding box center [349, 174] width 698 height 348
click at [407, 212] on button "Next" at bounding box center [395, 207] width 93 height 23
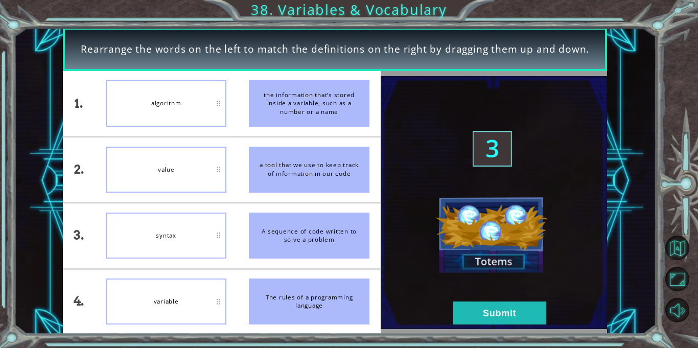
click at [181, 256] on div "syntax" at bounding box center [166, 236] width 121 height 46
click at [512, 317] on button "Submit" at bounding box center [499, 312] width 93 height 23
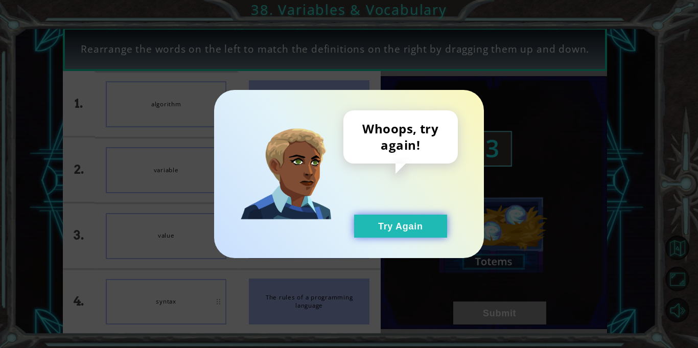
click at [422, 227] on button "Try Again" at bounding box center [400, 226] width 93 height 23
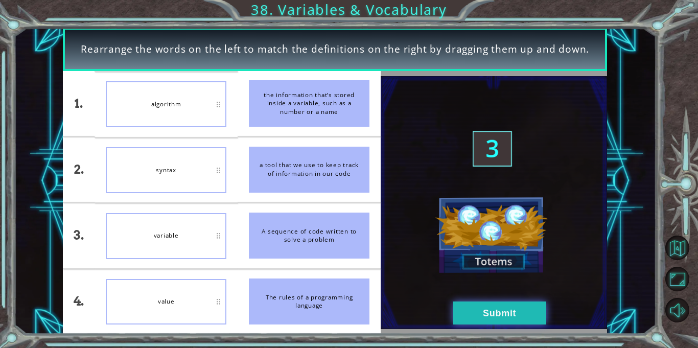
click at [469, 312] on button "Submit" at bounding box center [499, 312] width 93 height 23
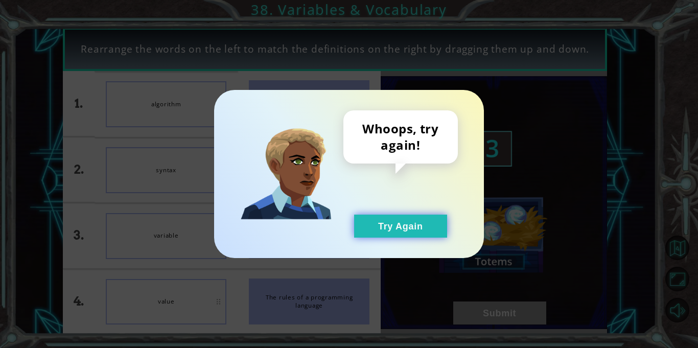
click at [409, 232] on button "Try Again" at bounding box center [400, 226] width 93 height 23
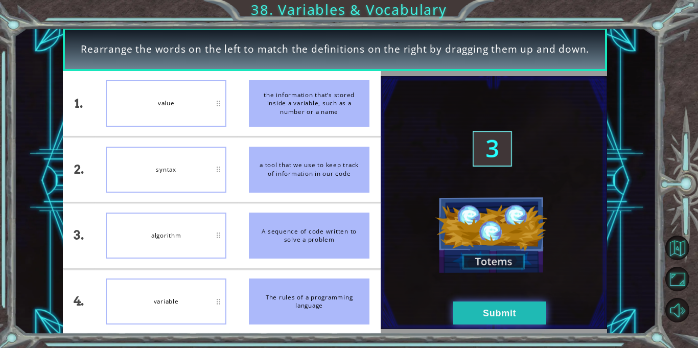
click at [482, 311] on button "Submit" at bounding box center [499, 312] width 93 height 23
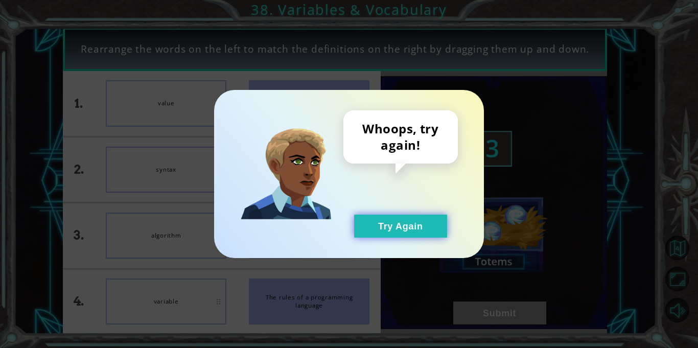
click at [373, 219] on button "Try Again" at bounding box center [400, 226] width 93 height 23
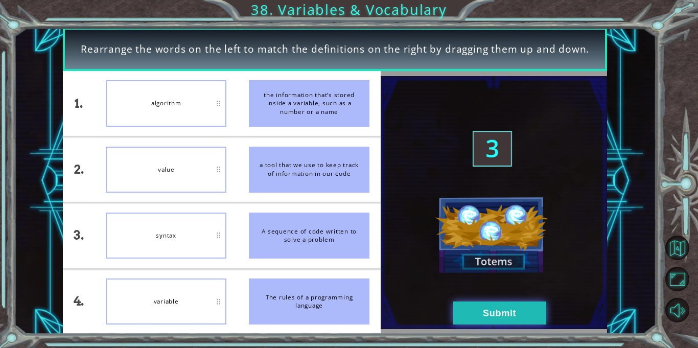
click at [485, 307] on button "Submit" at bounding box center [499, 312] width 93 height 23
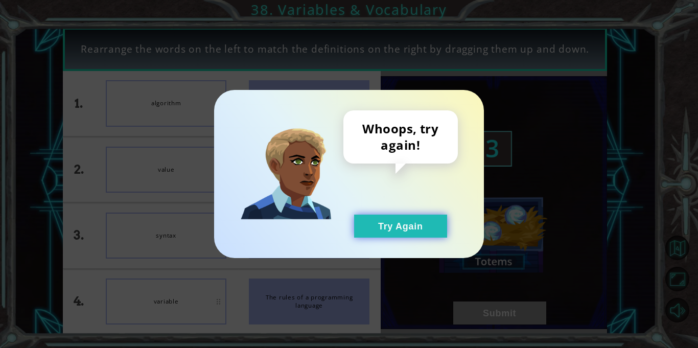
click at [422, 230] on button "Try Again" at bounding box center [400, 226] width 93 height 23
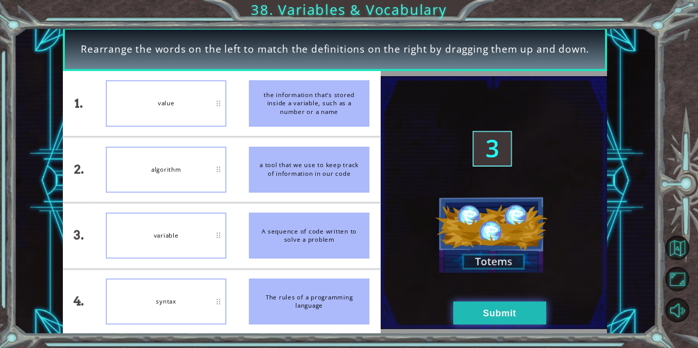
click at [456, 303] on button "Submit" at bounding box center [499, 312] width 93 height 23
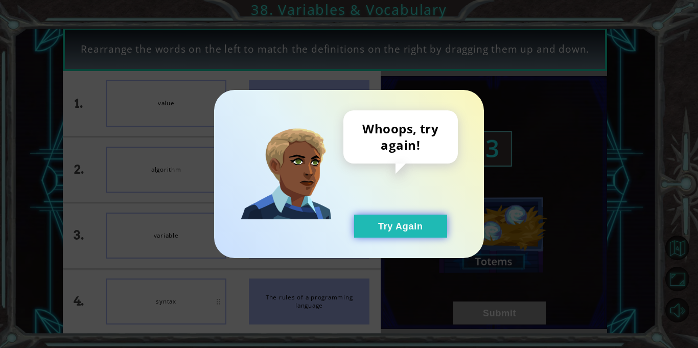
click at [361, 233] on button "Try Again" at bounding box center [400, 226] width 93 height 23
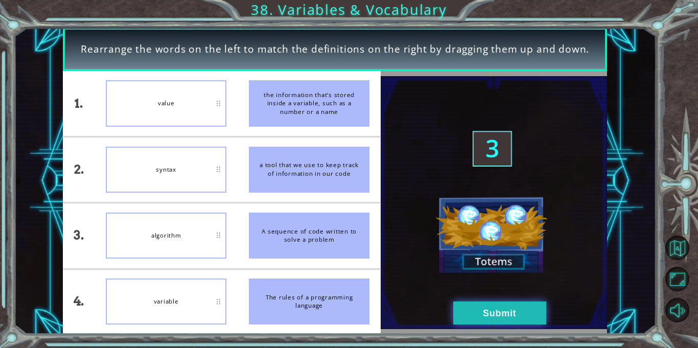
click at [498, 324] on button "Submit" at bounding box center [499, 312] width 93 height 23
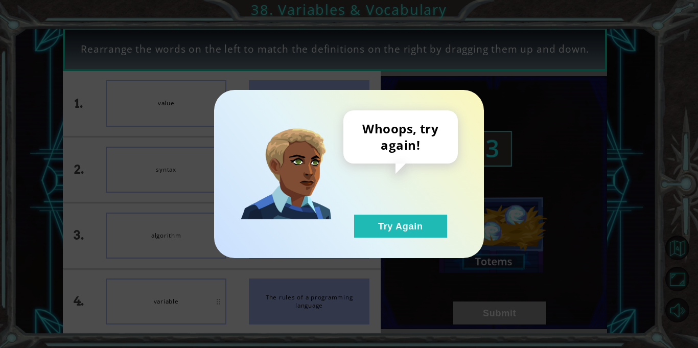
click at [398, 207] on div "Whoops, try again! Try Again" at bounding box center [400, 173] width 114 height 127
click at [399, 216] on button "Try Again" at bounding box center [400, 226] width 93 height 23
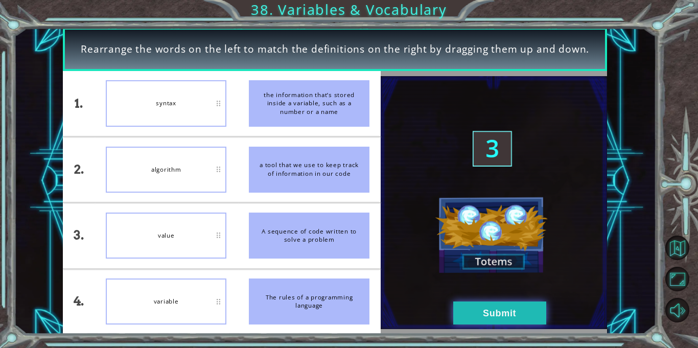
click at [516, 311] on button "Submit" at bounding box center [499, 312] width 93 height 23
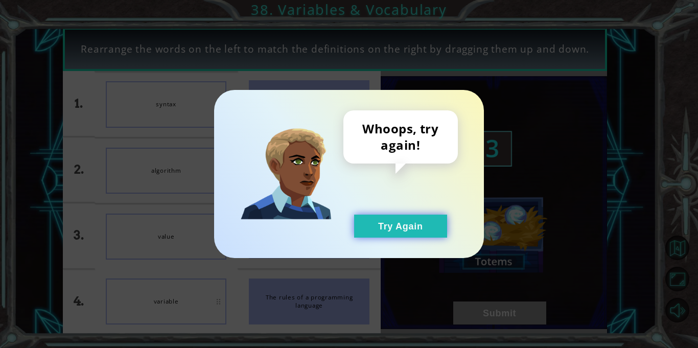
click at [415, 230] on button "Try Again" at bounding box center [400, 226] width 93 height 23
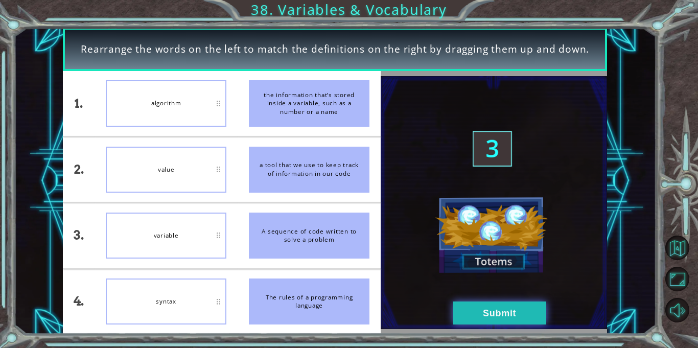
click at [481, 303] on button "Submit" at bounding box center [499, 312] width 93 height 23
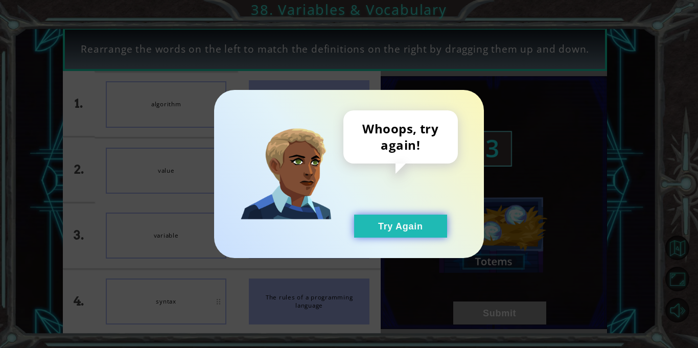
click at [393, 227] on button "Try Again" at bounding box center [400, 226] width 93 height 23
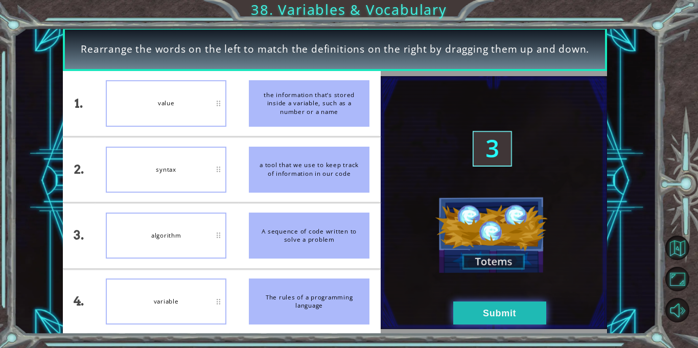
click at [510, 307] on button "Submit" at bounding box center [499, 312] width 93 height 23
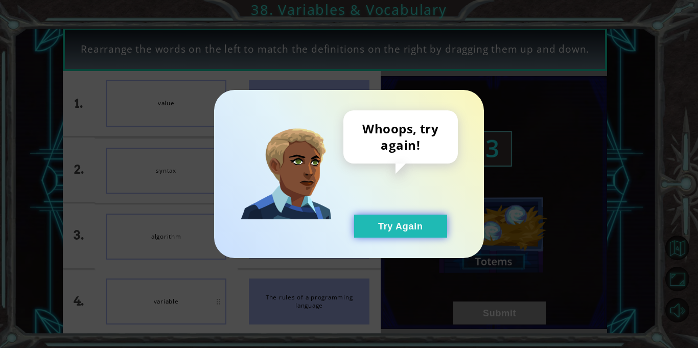
click at [399, 232] on button "Try Again" at bounding box center [400, 226] width 93 height 23
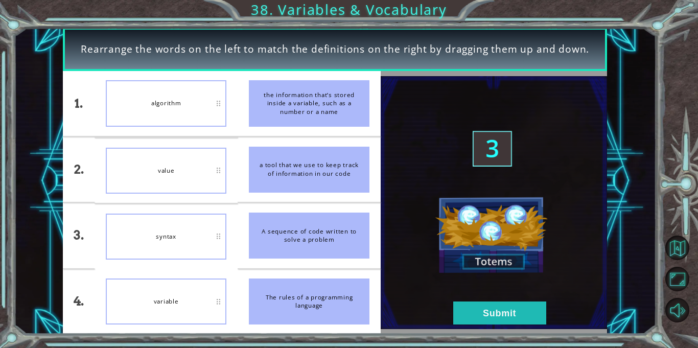
click at [506, 327] on img at bounding box center [494, 202] width 226 height 253
click at [509, 321] on button "Submit" at bounding box center [499, 312] width 93 height 23
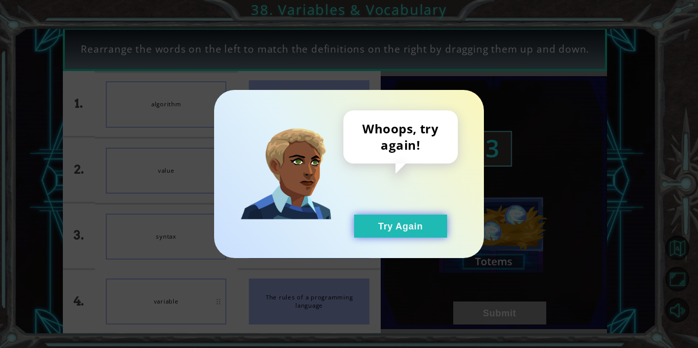
click at [398, 233] on button "Try Again" at bounding box center [400, 226] width 93 height 23
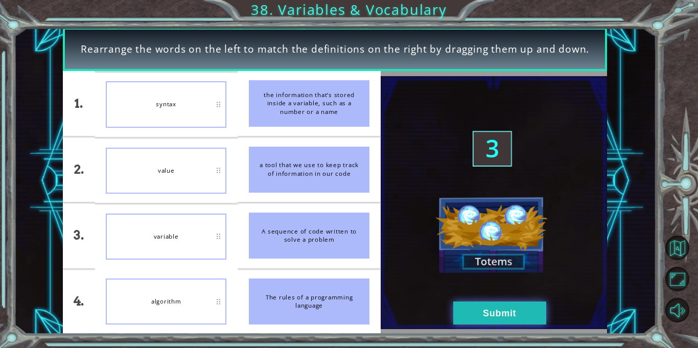
click at [469, 317] on button "Submit" at bounding box center [499, 312] width 93 height 23
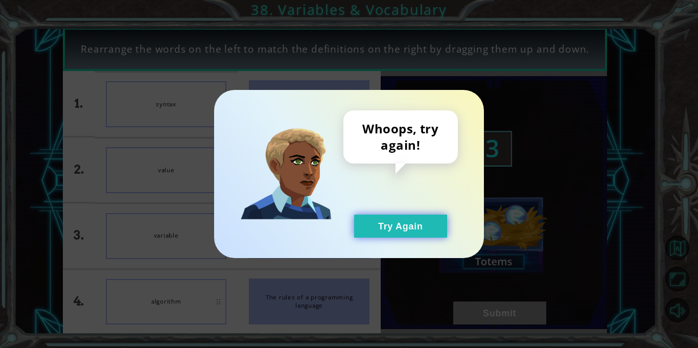
click at [418, 232] on button "Try Again" at bounding box center [400, 226] width 93 height 23
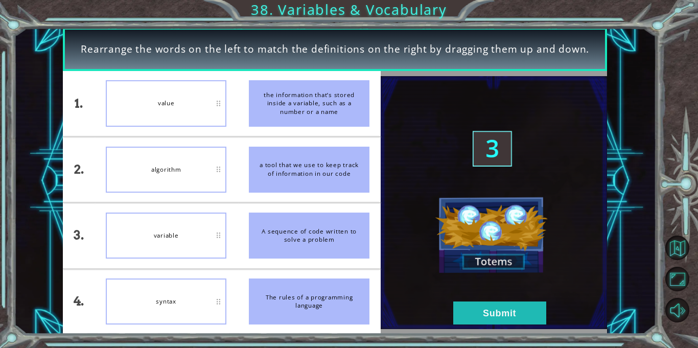
click at [451, 303] on img at bounding box center [494, 202] width 226 height 253
click at [455, 308] on button "Submit" at bounding box center [499, 312] width 93 height 23
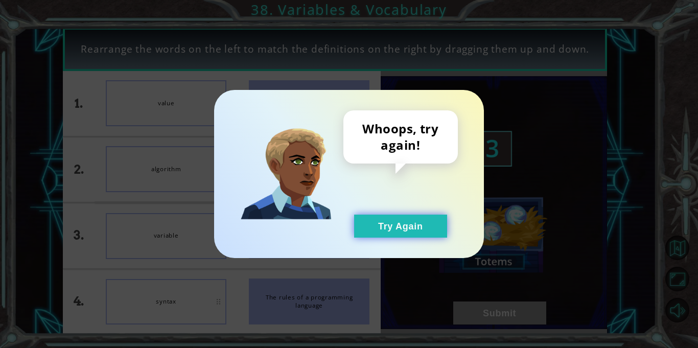
click at [398, 224] on button "Try Again" at bounding box center [400, 226] width 93 height 23
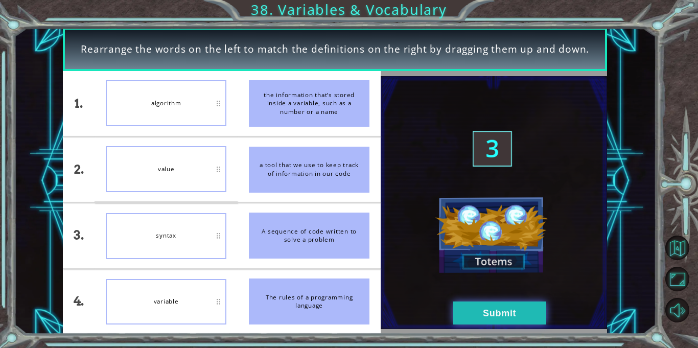
click at [513, 303] on button "Submit" at bounding box center [499, 312] width 93 height 23
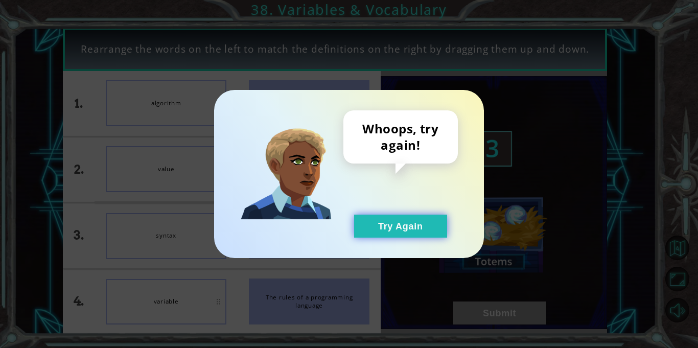
click at [411, 233] on button "Try Again" at bounding box center [400, 226] width 93 height 23
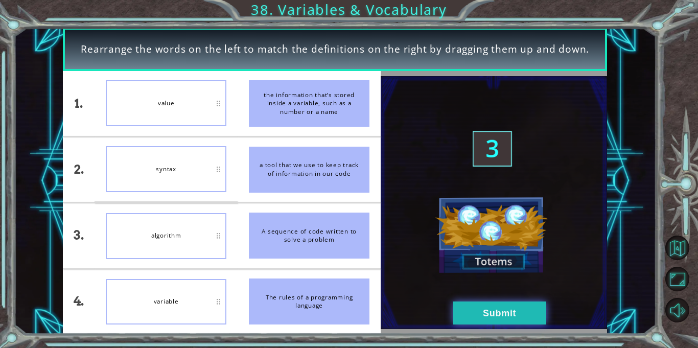
click at [470, 307] on button "Submit" at bounding box center [499, 312] width 93 height 23
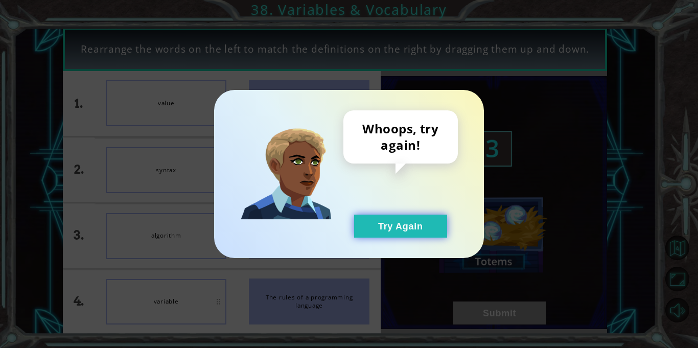
click at [409, 224] on button "Try Again" at bounding box center [400, 226] width 93 height 23
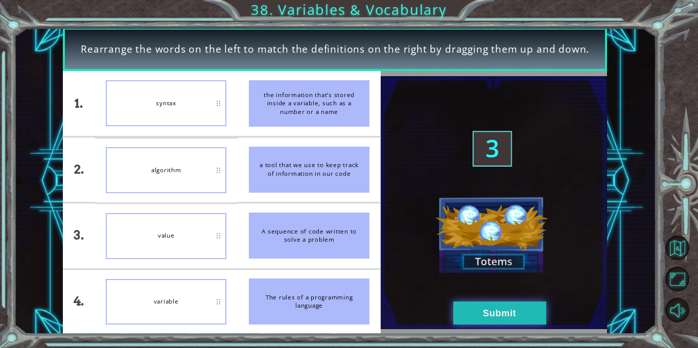
click at [475, 317] on button "Submit" at bounding box center [499, 312] width 93 height 23
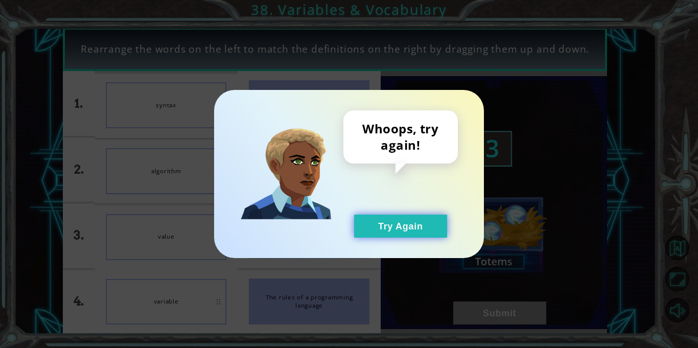
click at [392, 235] on button "Try Again" at bounding box center [400, 226] width 93 height 23
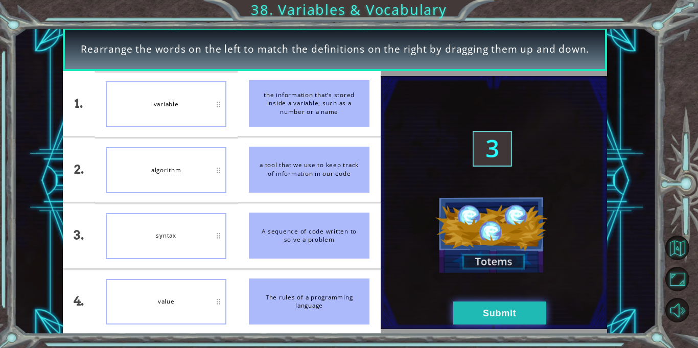
click at [512, 302] on button "Submit" at bounding box center [499, 312] width 93 height 23
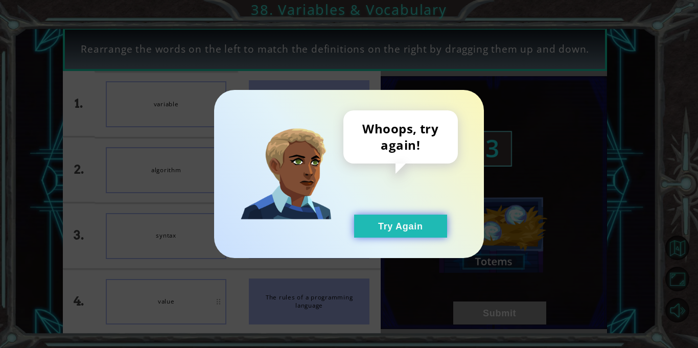
click at [372, 224] on button "Try Again" at bounding box center [400, 226] width 93 height 23
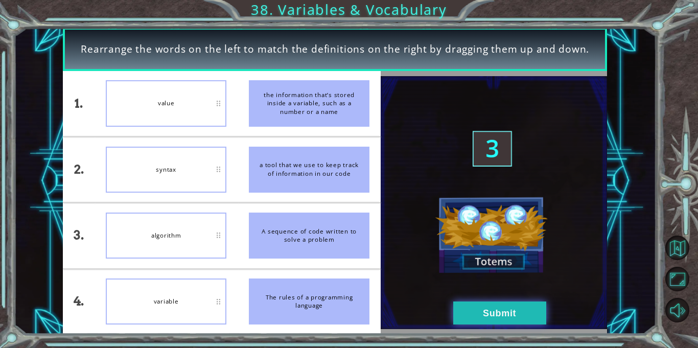
click at [492, 310] on button "Submit" at bounding box center [499, 312] width 93 height 23
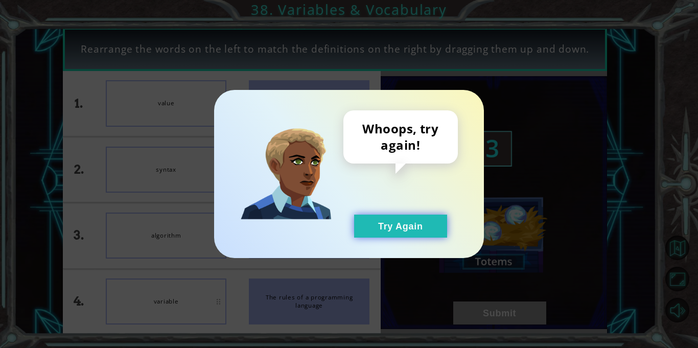
click at [384, 222] on button "Try Again" at bounding box center [400, 226] width 93 height 23
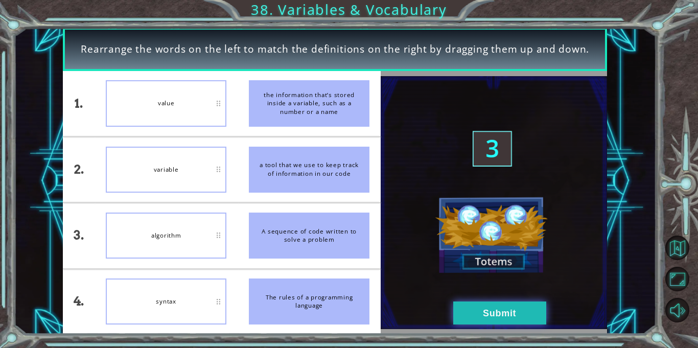
click at [471, 313] on button "Submit" at bounding box center [499, 312] width 93 height 23
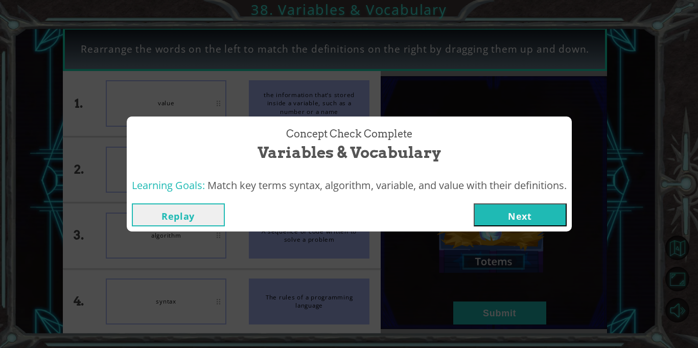
click at [509, 225] on button "Next" at bounding box center [520, 214] width 93 height 23
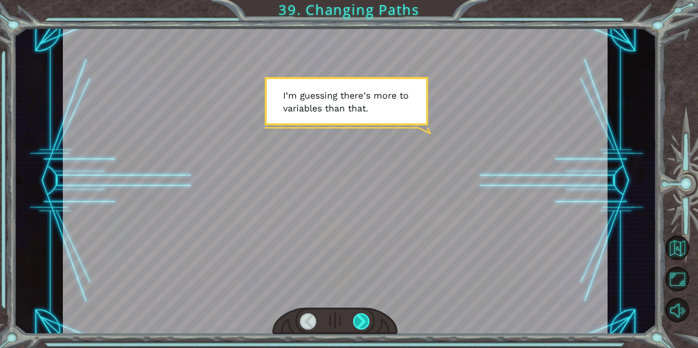
click at [360, 317] on div at bounding box center [361, 321] width 17 height 16
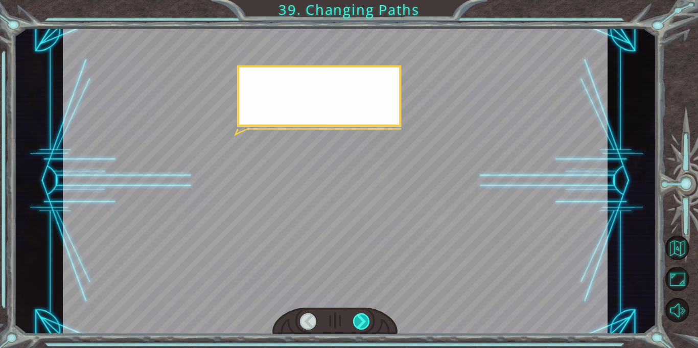
click at [360, 317] on div at bounding box center [361, 321] width 17 height 16
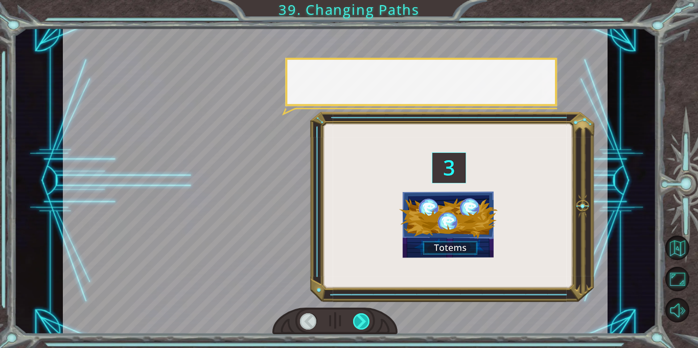
click at [360, 317] on div at bounding box center [361, 321] width 17 height 16
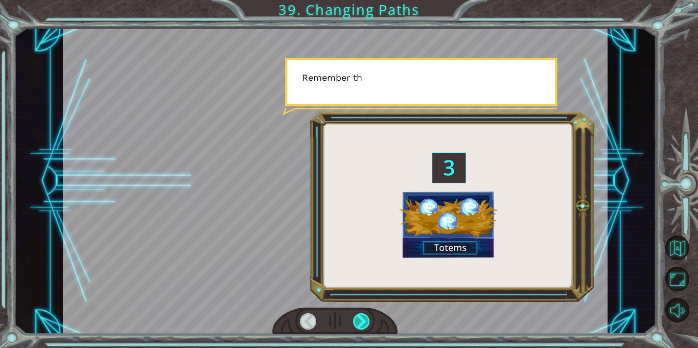
click at [360, 317] on div at bounding box center [361, 321] width 17 height 16
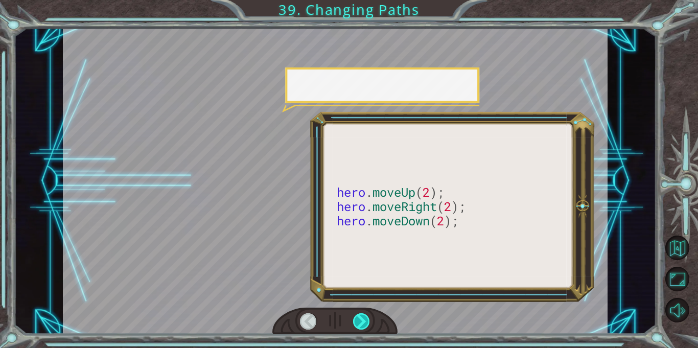
click at [360, 317] on div at bounding box center [361, 321] width 17 height 16
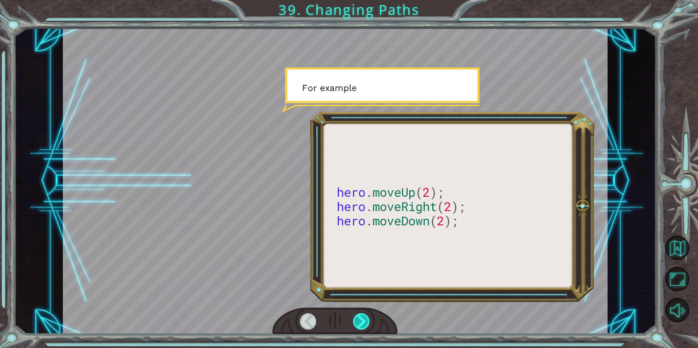
click at [360, 317] on div at bounding box center [361, 321] width 17 height 16
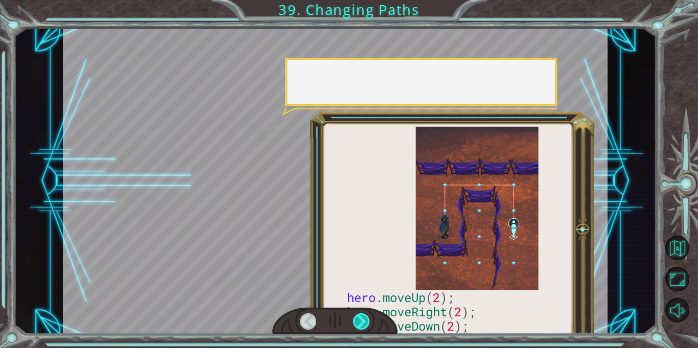
click at [360, 317] on div at bounding box center [361, 321] width 17 height 16
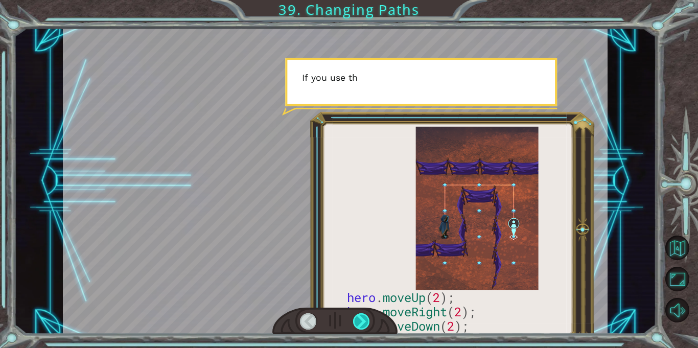
click at [360, 317] on div at bounding box center [361, 321] width 17 height 16
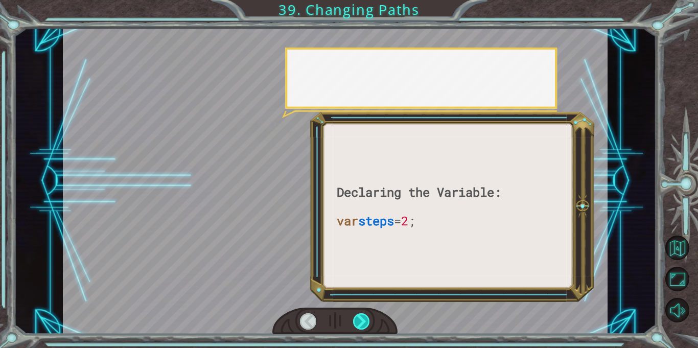
click at [360, 317] on div at bounding box center [361, 321] width 17 height 16
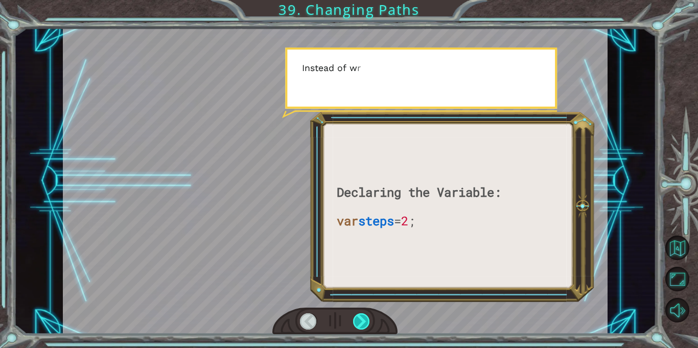
click at [360, 317] on div at bounding box center [361, 321] width 17 height 16
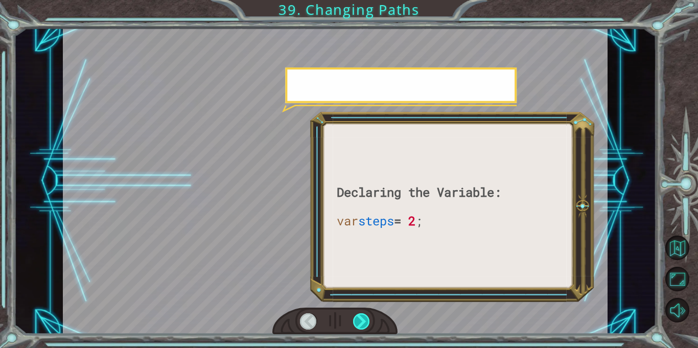
click at [360, 317] on div at bounding box center [361, 321] width 17 height 16
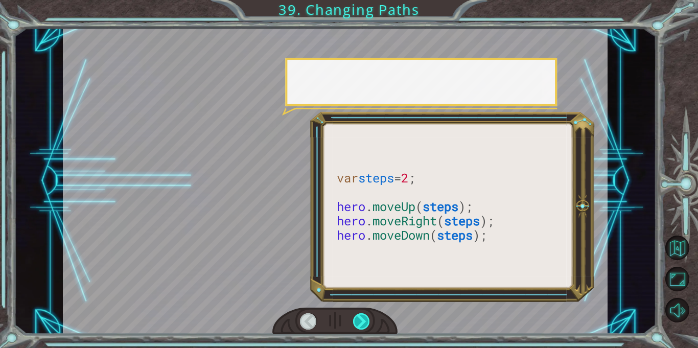
click at [360, 317] on div at bounding box center [361, 321] width 17 height 16
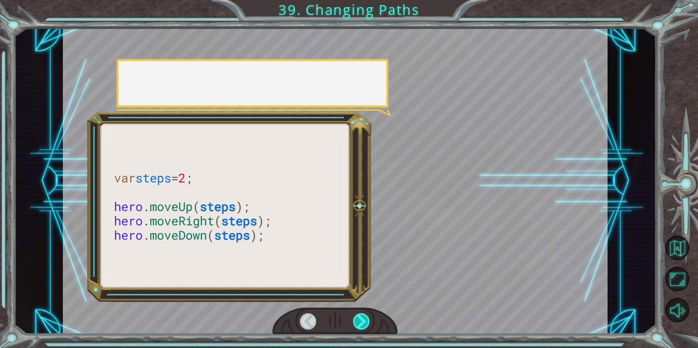
click at [360, 317] on div at bounding box center [361, 321] width 17 height 16
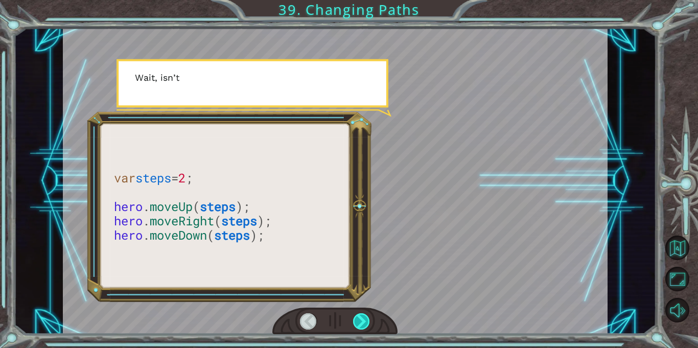
click at [360, 317] on div at bounding box center [361, 321] width 17 height 16
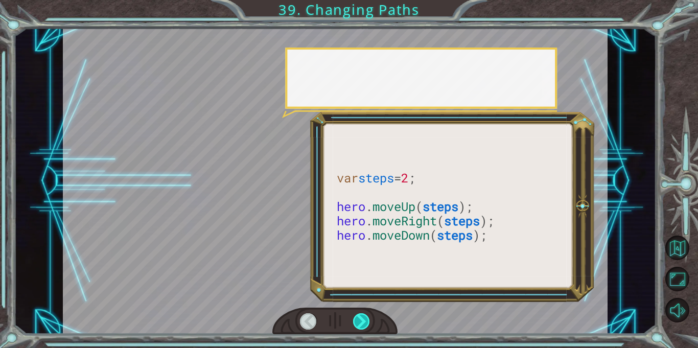
click at [360, 317] on div at bounding box center [361, 321] width 17 height 16
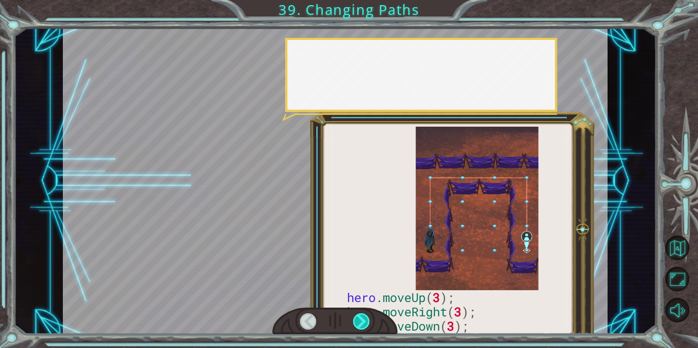
click at [360, 317] on div at bounding box center [361, 321] width 17 height 16
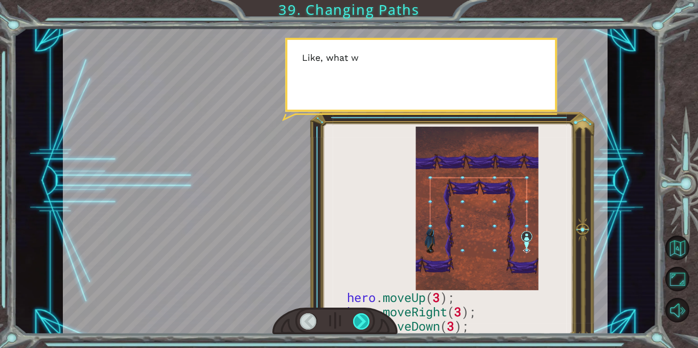
click at [360, 317] on div at bounding box center [361, 321] width 17 height 16
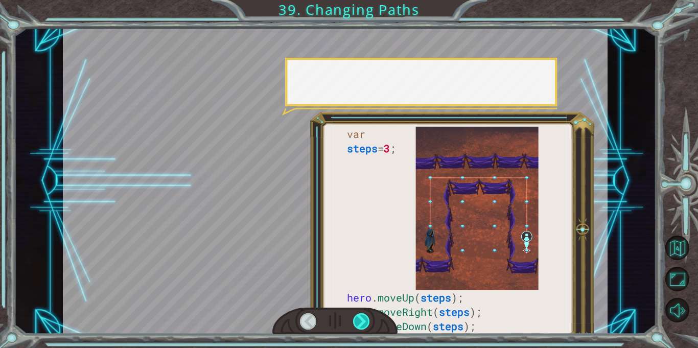
click at [360, 317] on div at bounding box center [361, 321] width 17 height 16
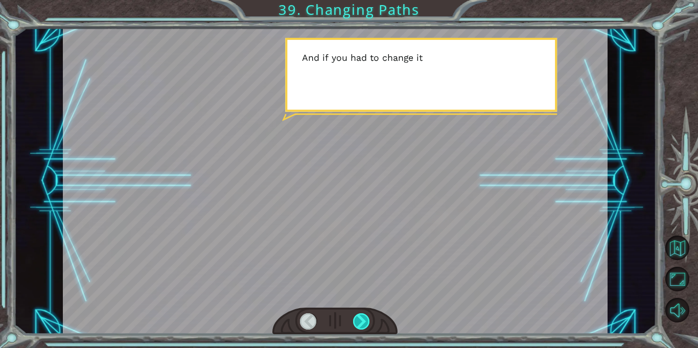
click at [360, 317] on div at bounding box center [361, 321] width 17 height 16
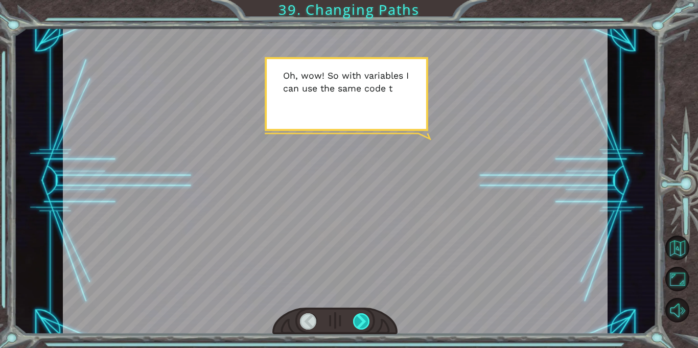
click at [360, 317] on div at bounding box center [361, 321] width 17 height 16
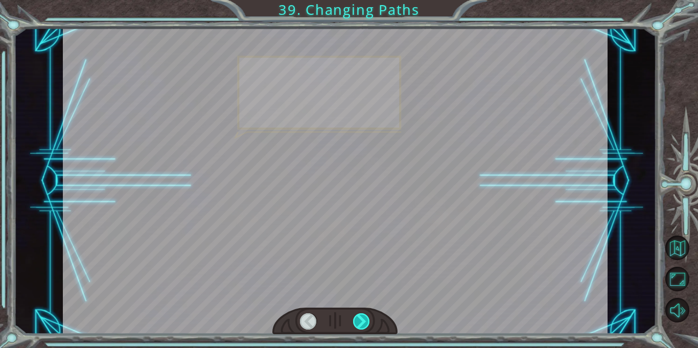
click at [360, 317] on div at bounding box center [361, 321] width 17 height 16
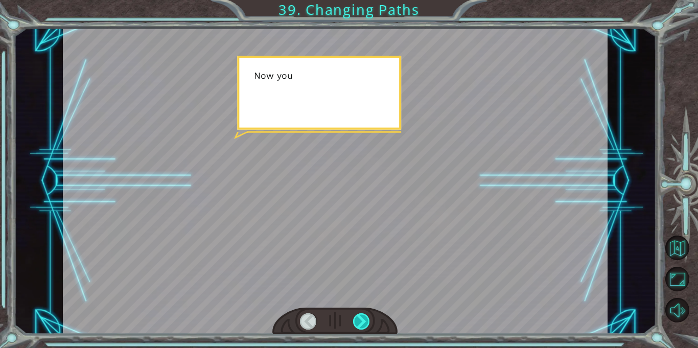
click at [360, 317] on div at bounding box center [361, 321] width 17 height 16
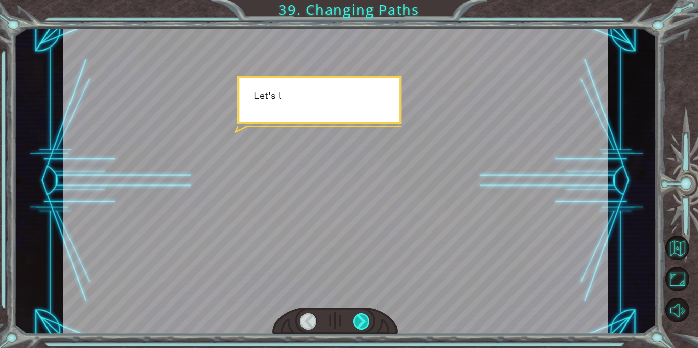
click at [360, 317] on div at bounding box center [361, 321] width 17 height 16
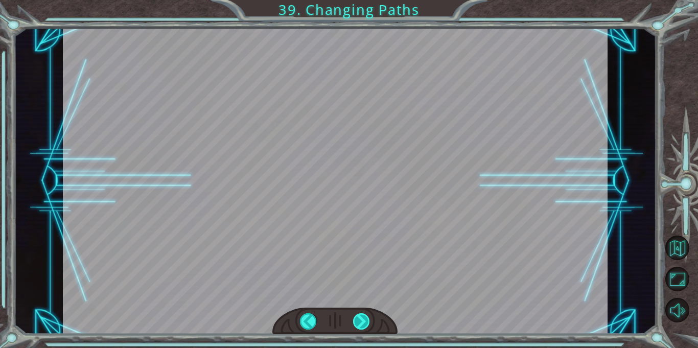
click at [360, 317] on div at bounding box center [361, 321] width 17 height 16
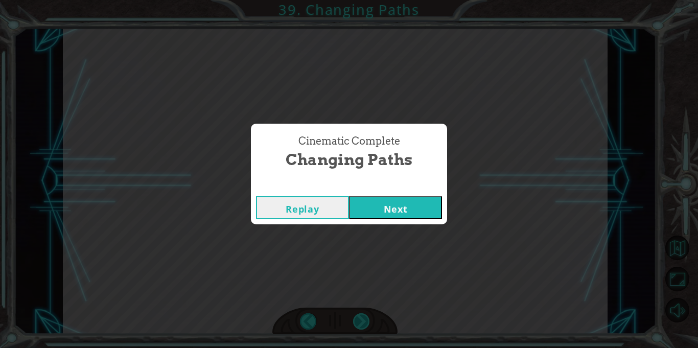
click at [360, 317] on div "Cinematic Complete Changing Paths Replay Next" at bounding box center [349, 174] width 698 height 348
click at [372, 208] on button "Next" at bounding box center [395, 207] width 93 height 23
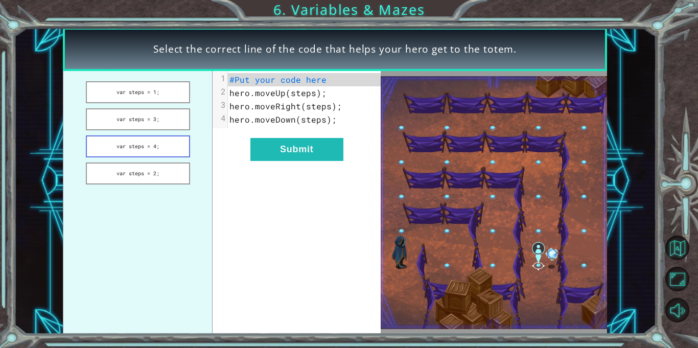
click at [141, 146] on button "var steps = 4;" at bounding box center [138, 146] width 104 height 22
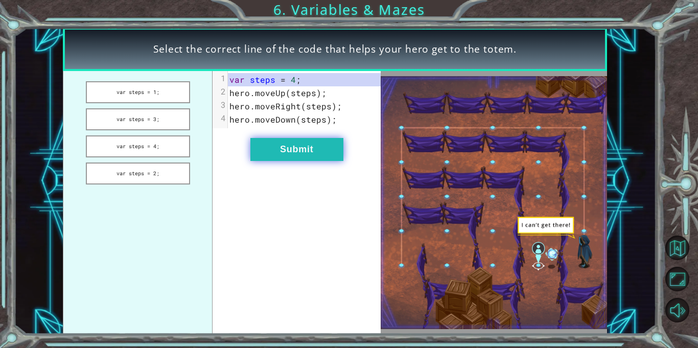
click at [296, 141] on button "Submit" at bounding box center [296, 149] width 93 height 23
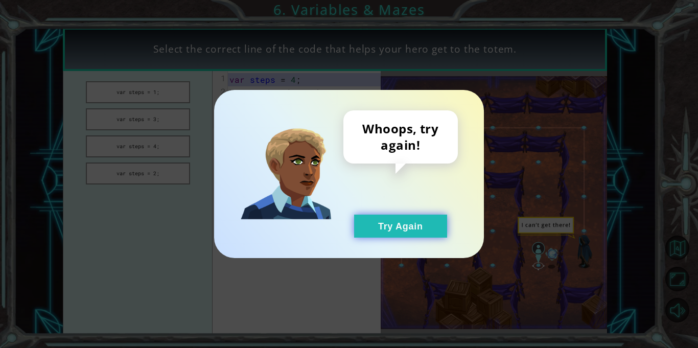
click at [388, 226] on button "Try Again" at bounding box center [400, 226] width 93 height 23
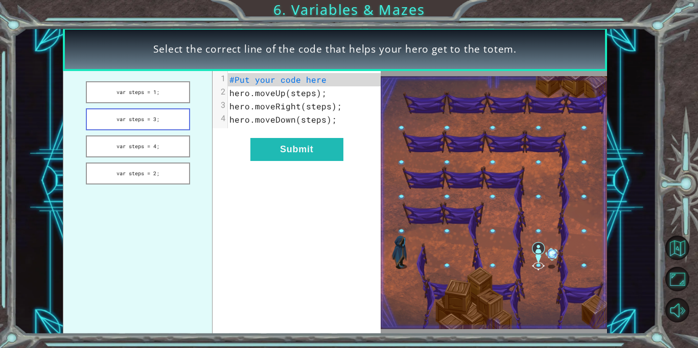
click at [160, 122] on button "var steps = 3;" at bounding box center [138, 119] width 104 height 22
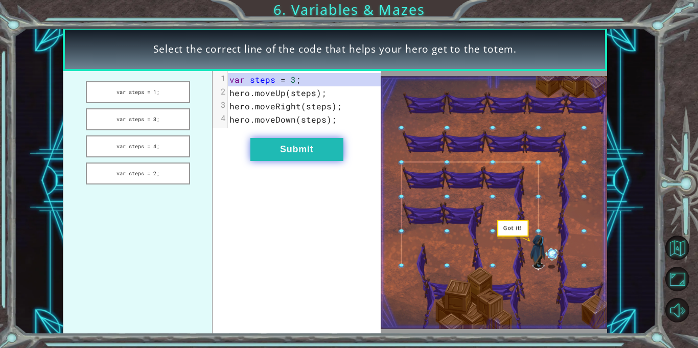
click at [268, 157] on button "Submit" at bounding box center [296, 149] width 93 height 23
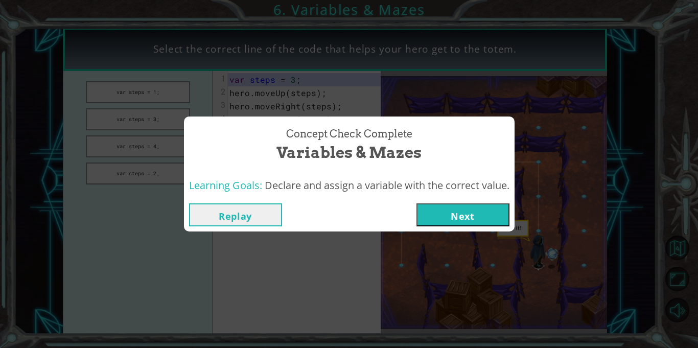
click at [468, 218] on button "Next" at bounding box center [462, 214] width 93 height 23
